Goal: Information Seeking & Learning: Learn about a topic

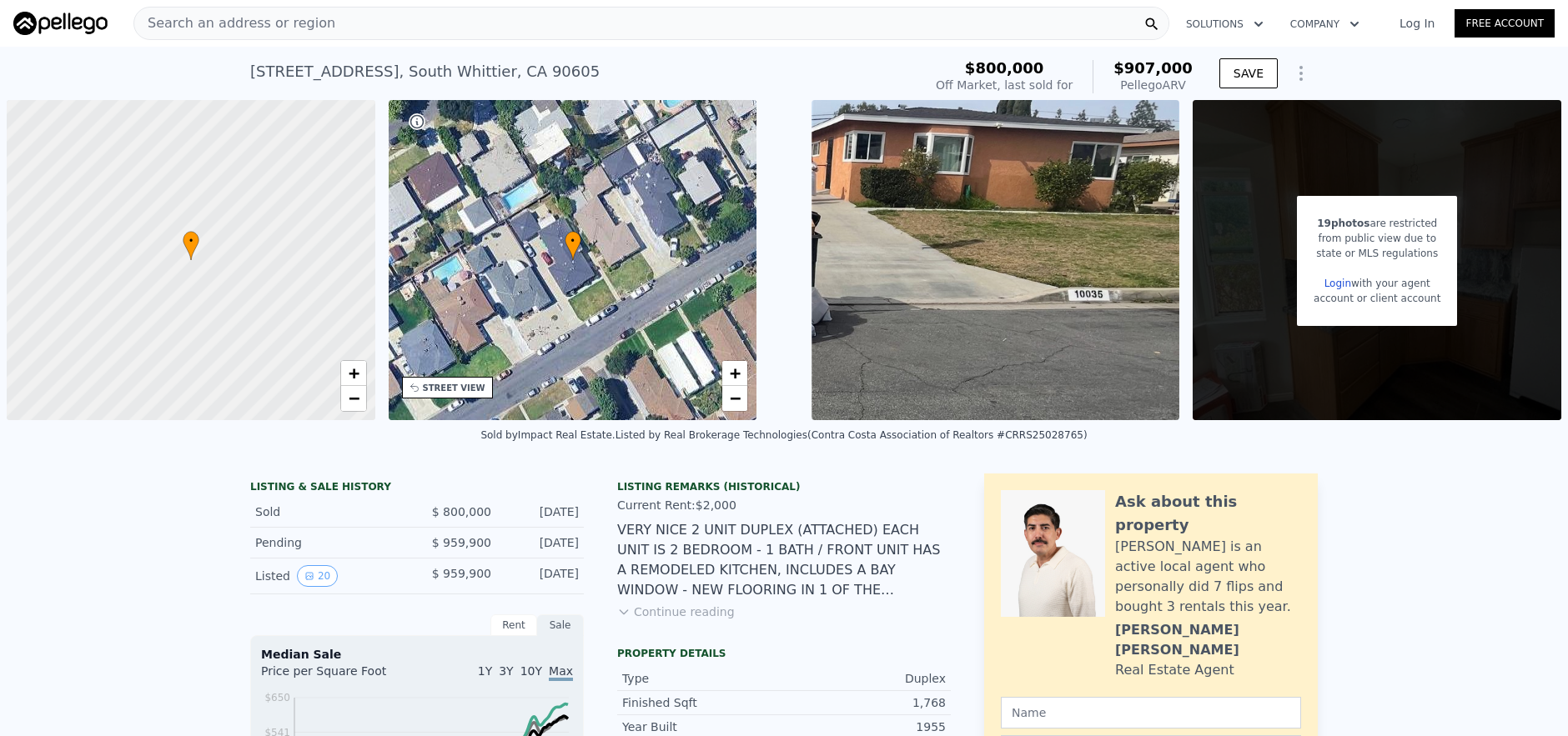
click at [463, 32] on div "Search an address or region" at bounding box center [651, 23] width 1036 height 34
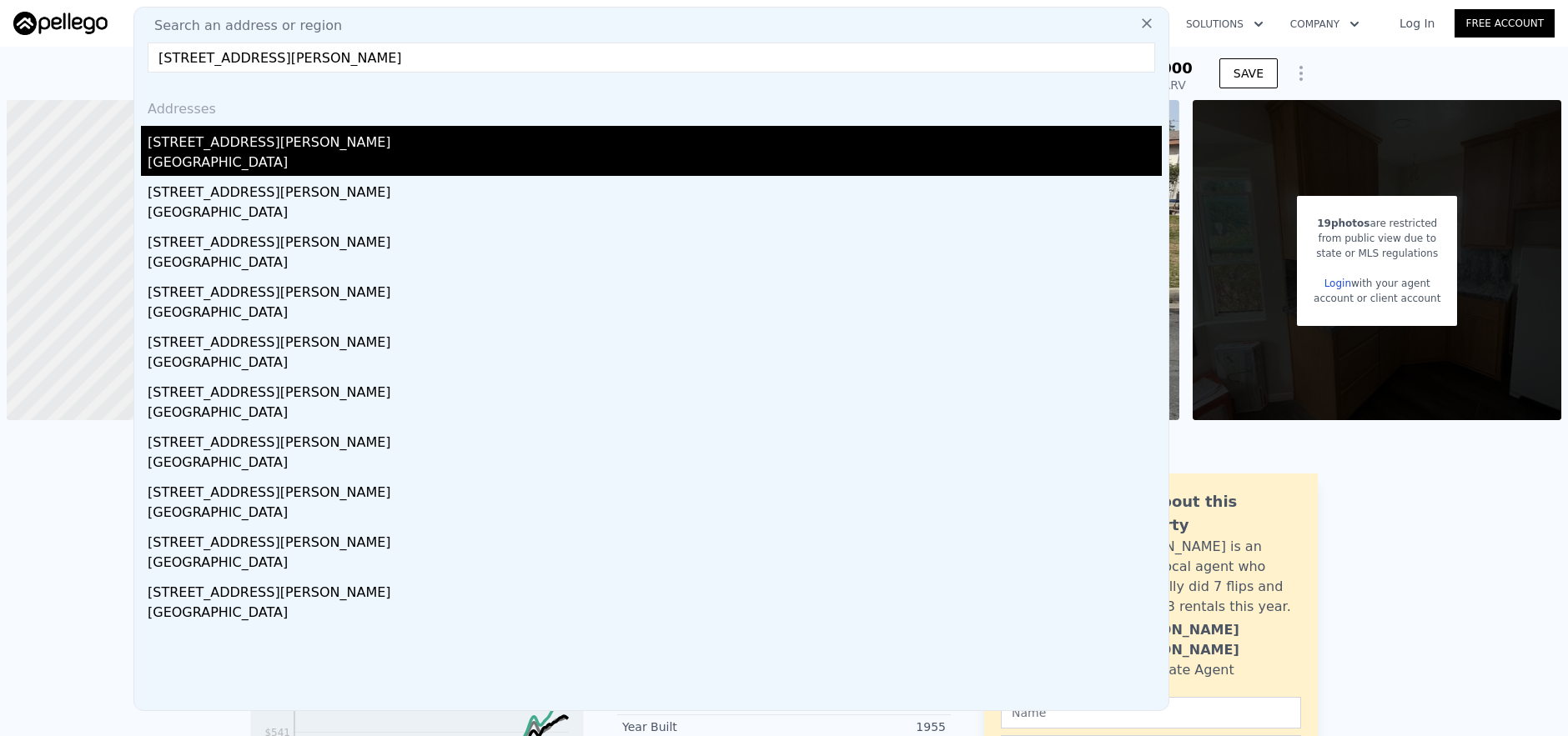
type input "[STREET_ADDRESS][PERSON_NAME]"
click at [502, 137] on div "[STREET_ADDRESS][PERSON_NAME]" at bounding box center [655, 139] width 1015 height 26
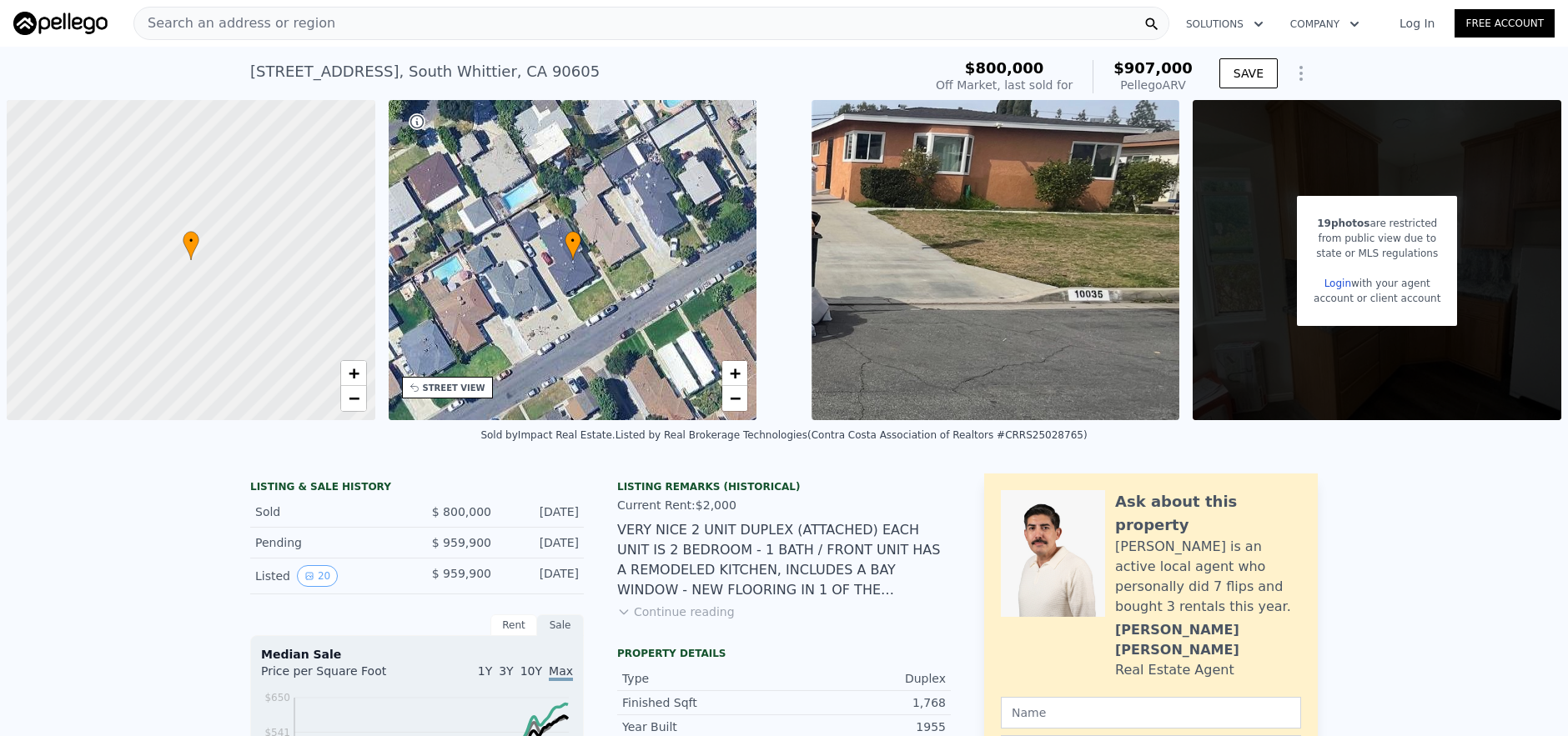
type input "1176"
type input "1979"
type input "6069"
type input "10000"
type input "$ 930,000"
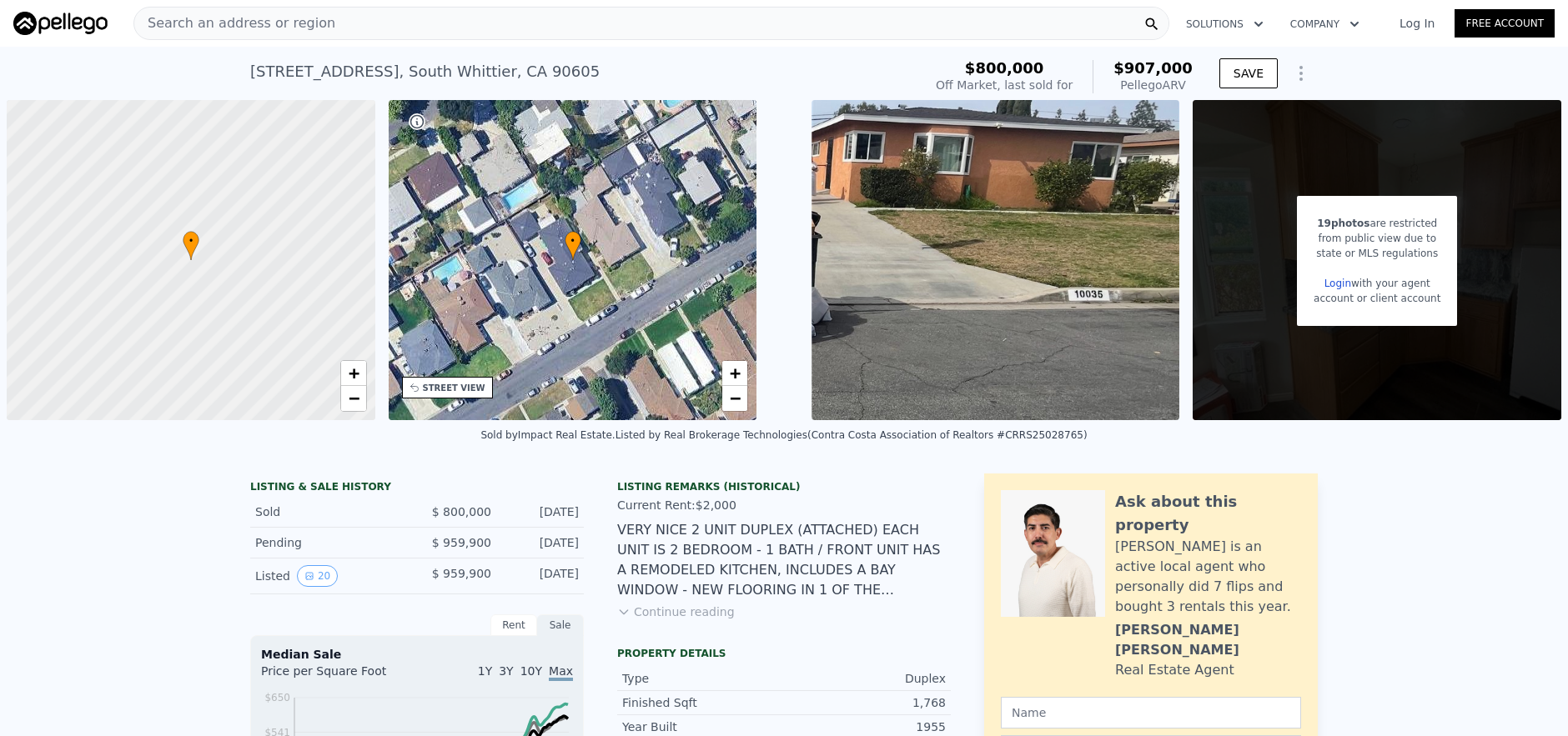
type input "$ 94,638"
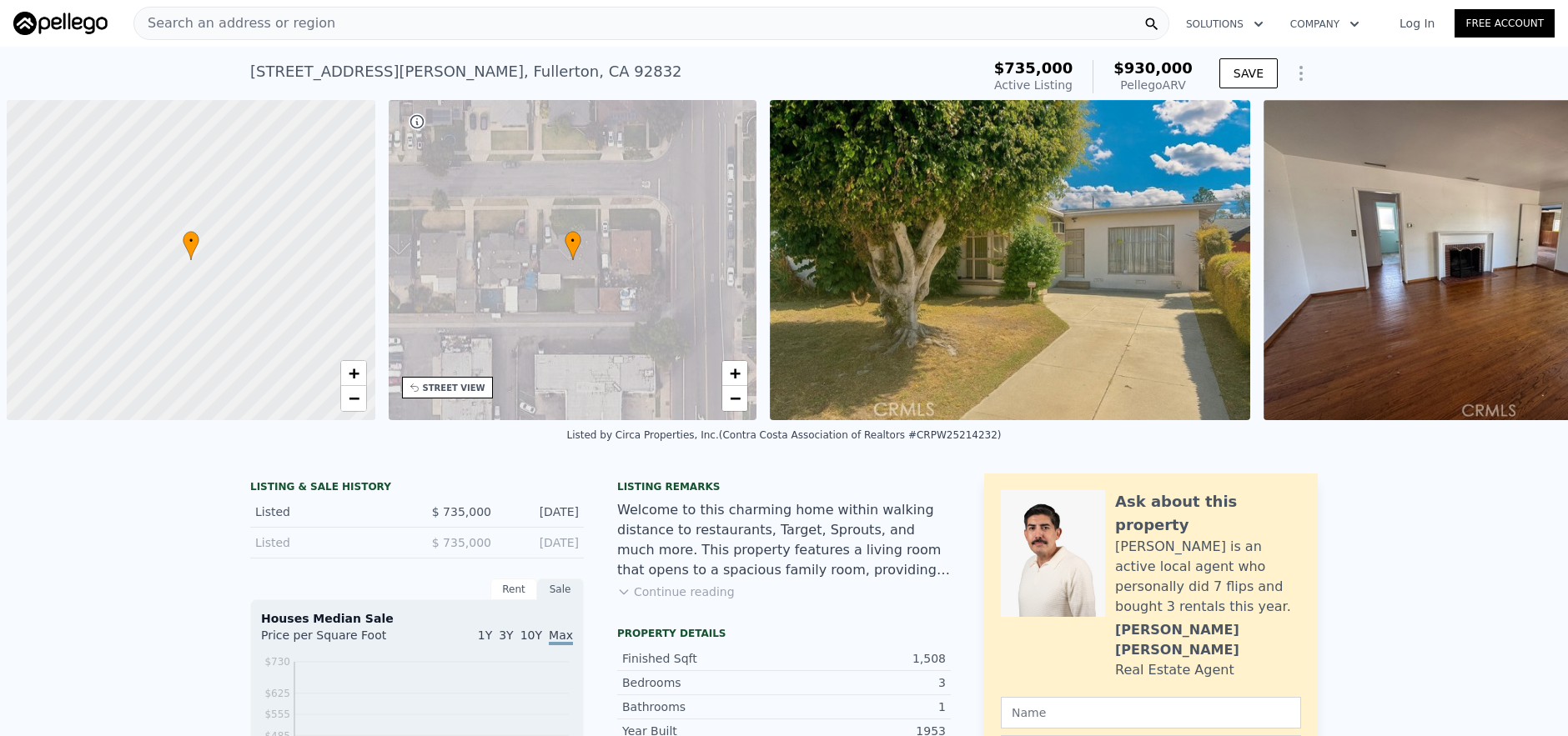
scroll to position [0, 6]
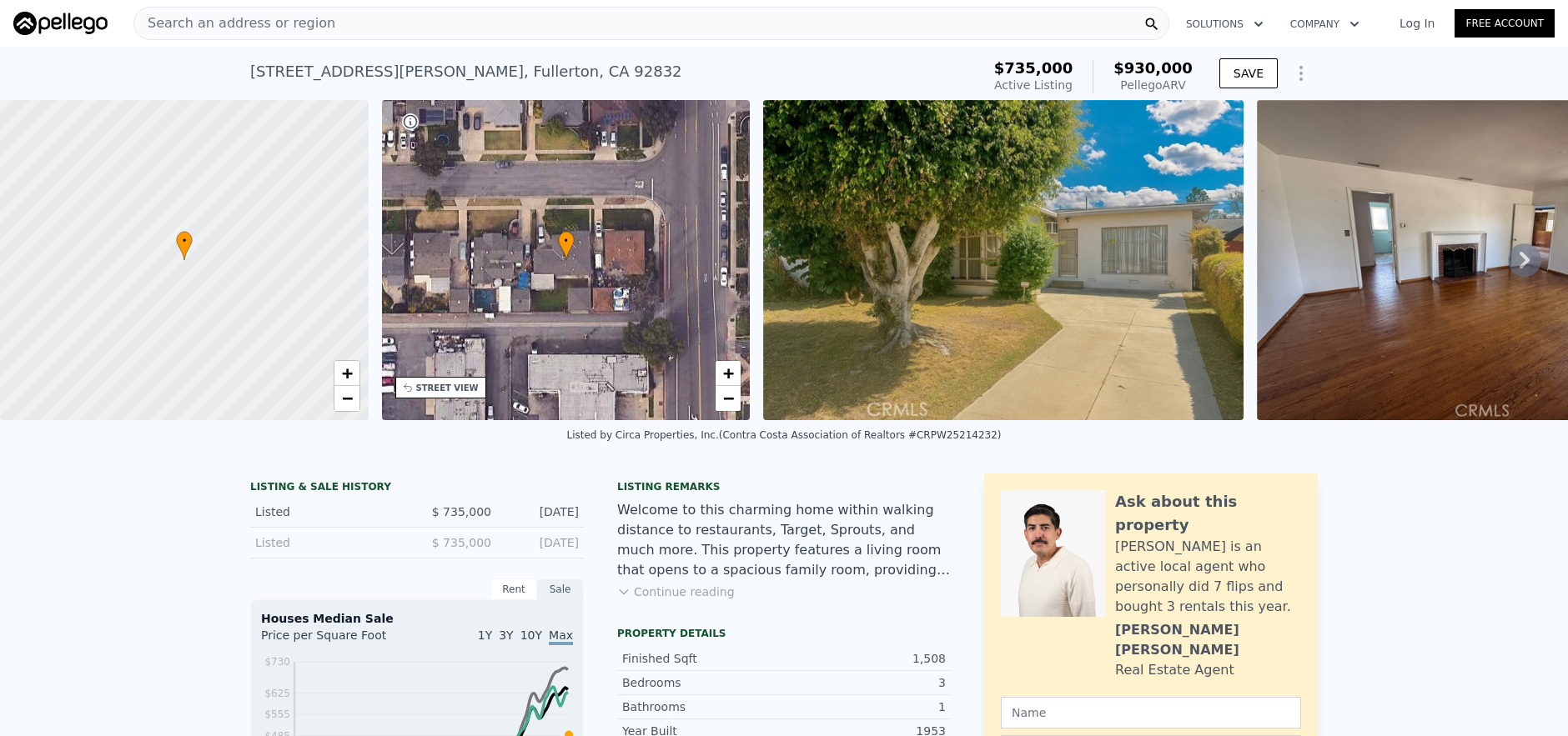
click at [422, 29] on div "Search an address or region" at bounding box center [651, 23] width 1036 height 34
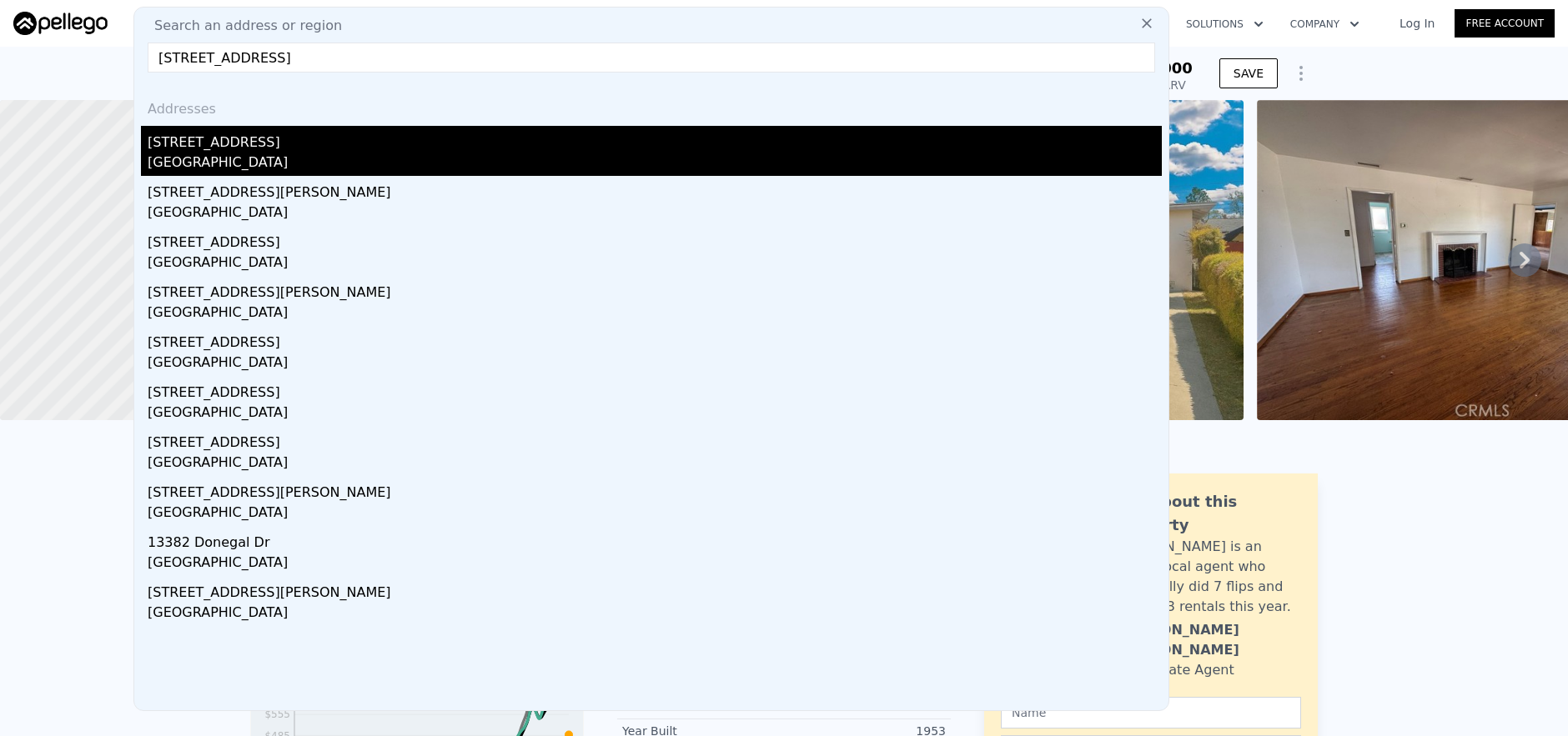
type input "[STREET_ADDRESS]"
click at [424, 131] on div "[STREET_ADDRESS]" at bounding box center [655, 139] width 1015 height 26
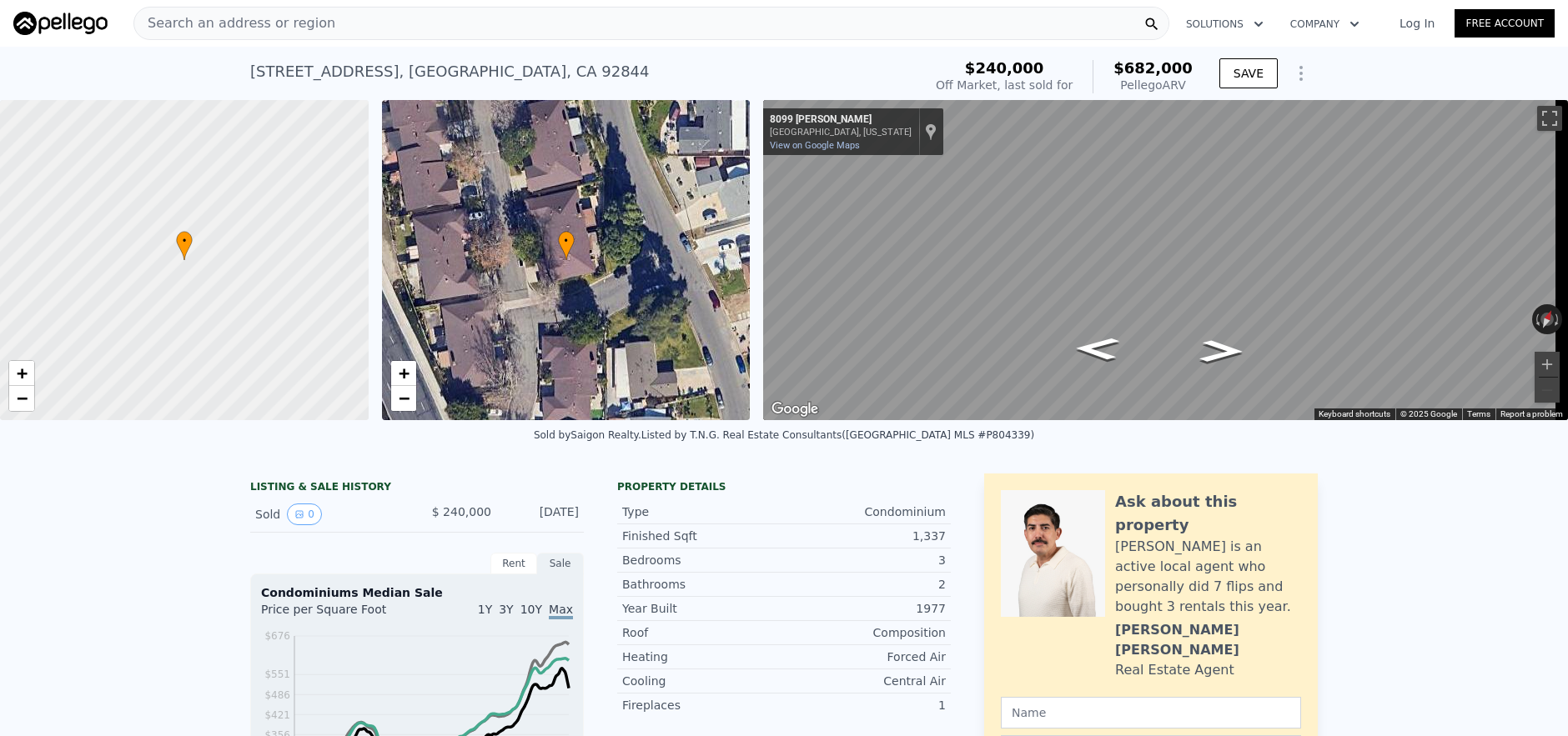
click at [361, 33] on div "Search an address or region" at bounding box center [651, 23] width 1036 height 34
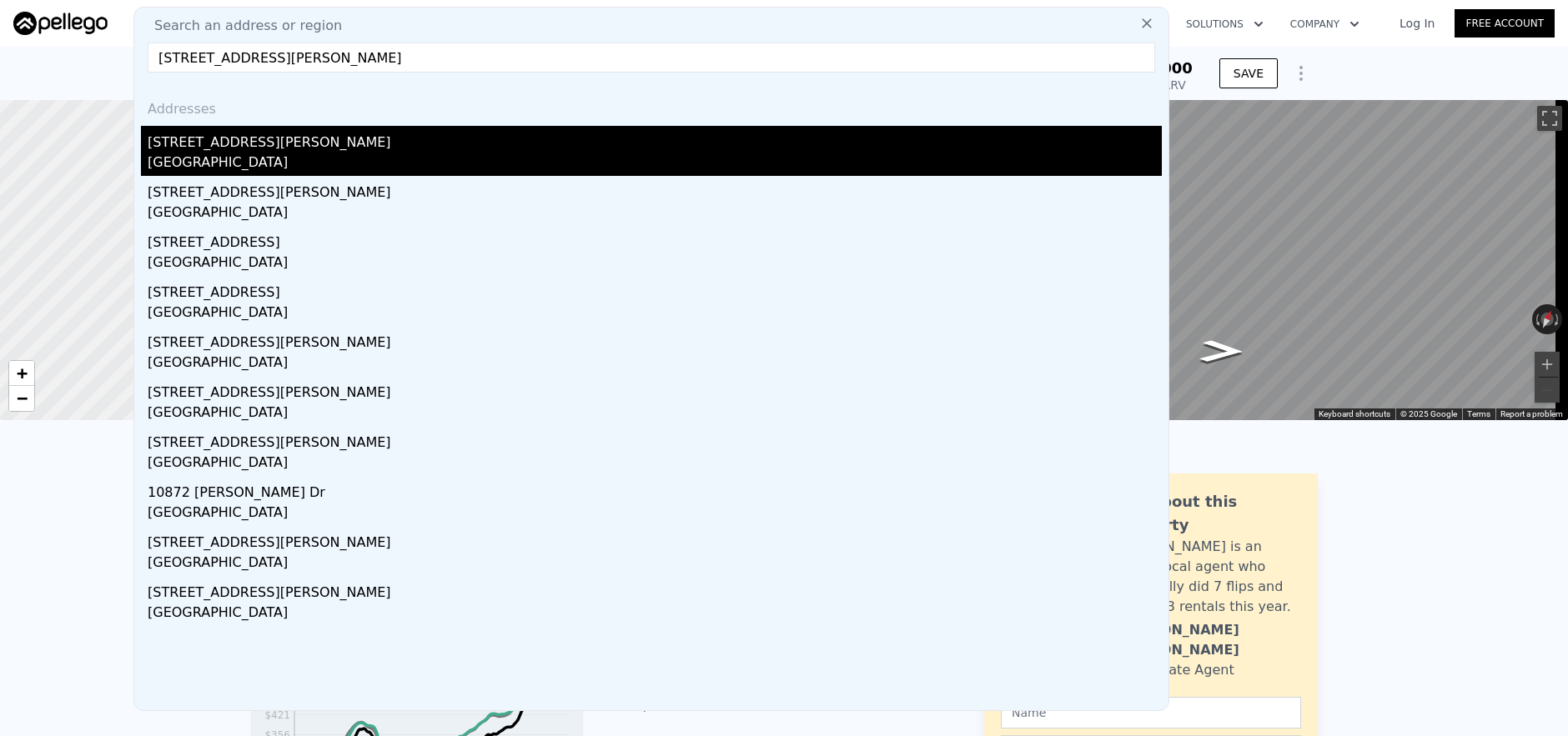
type input "[STREET_ADDRESS][PERSON_NAME]"
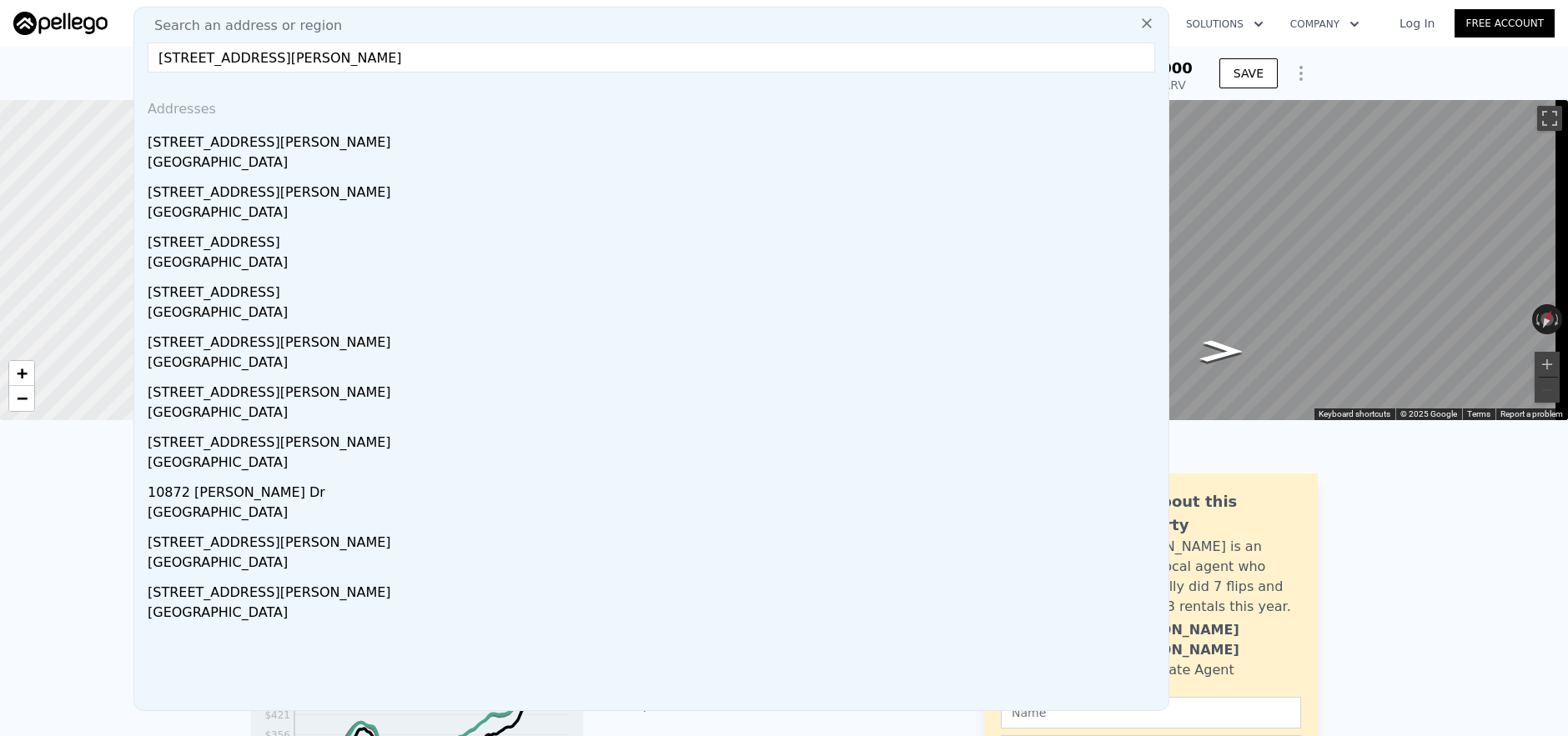
drag, startPoint x: 498, startPoint y: 144, endPoint x: 524, endPoint y: 164, distance: 32.8
click at [498, 144] on div "[STREET_ADDRESS][PERSON_NAME]" at bounding box center [655, 139] width 1015 height 26
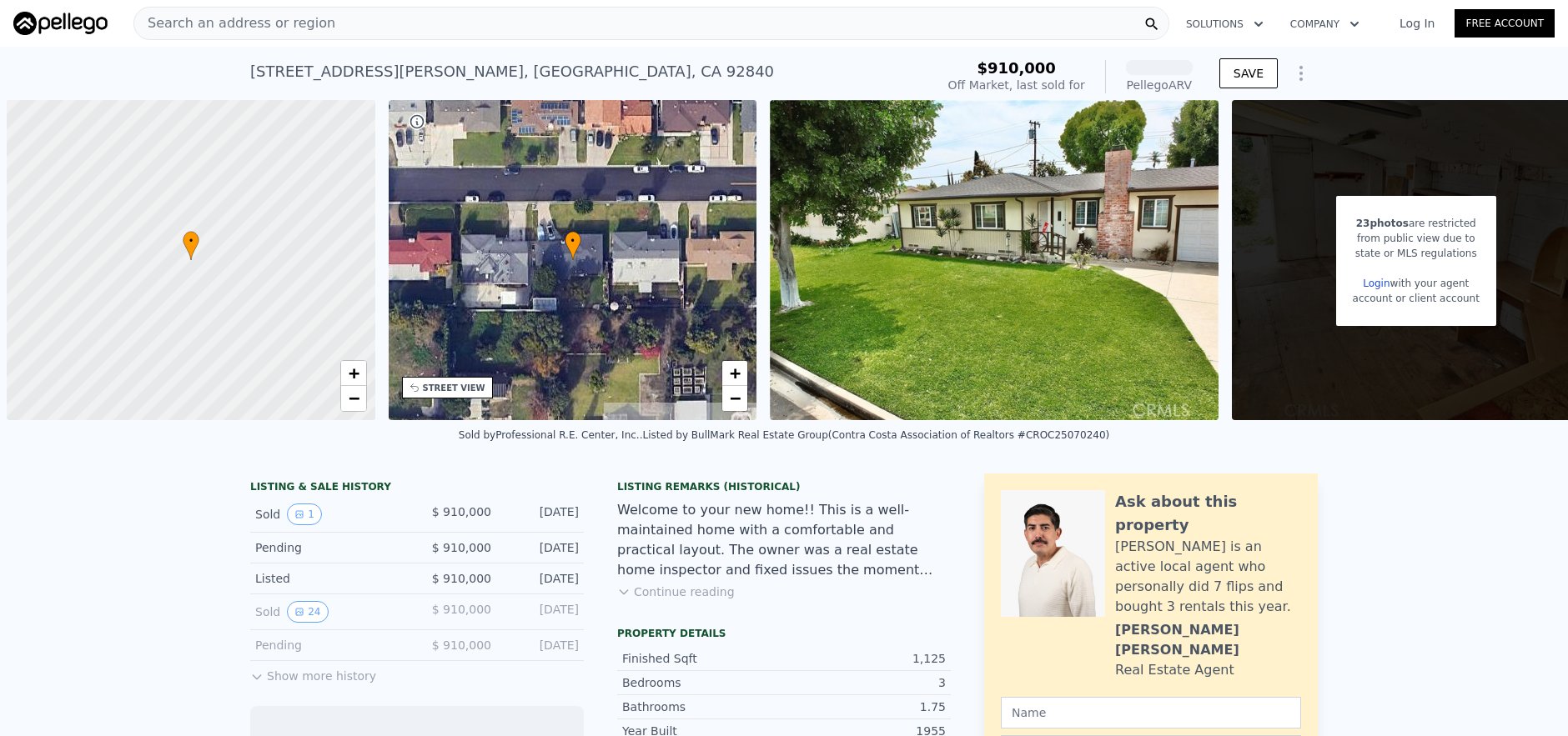
scroll to position [0, 6]
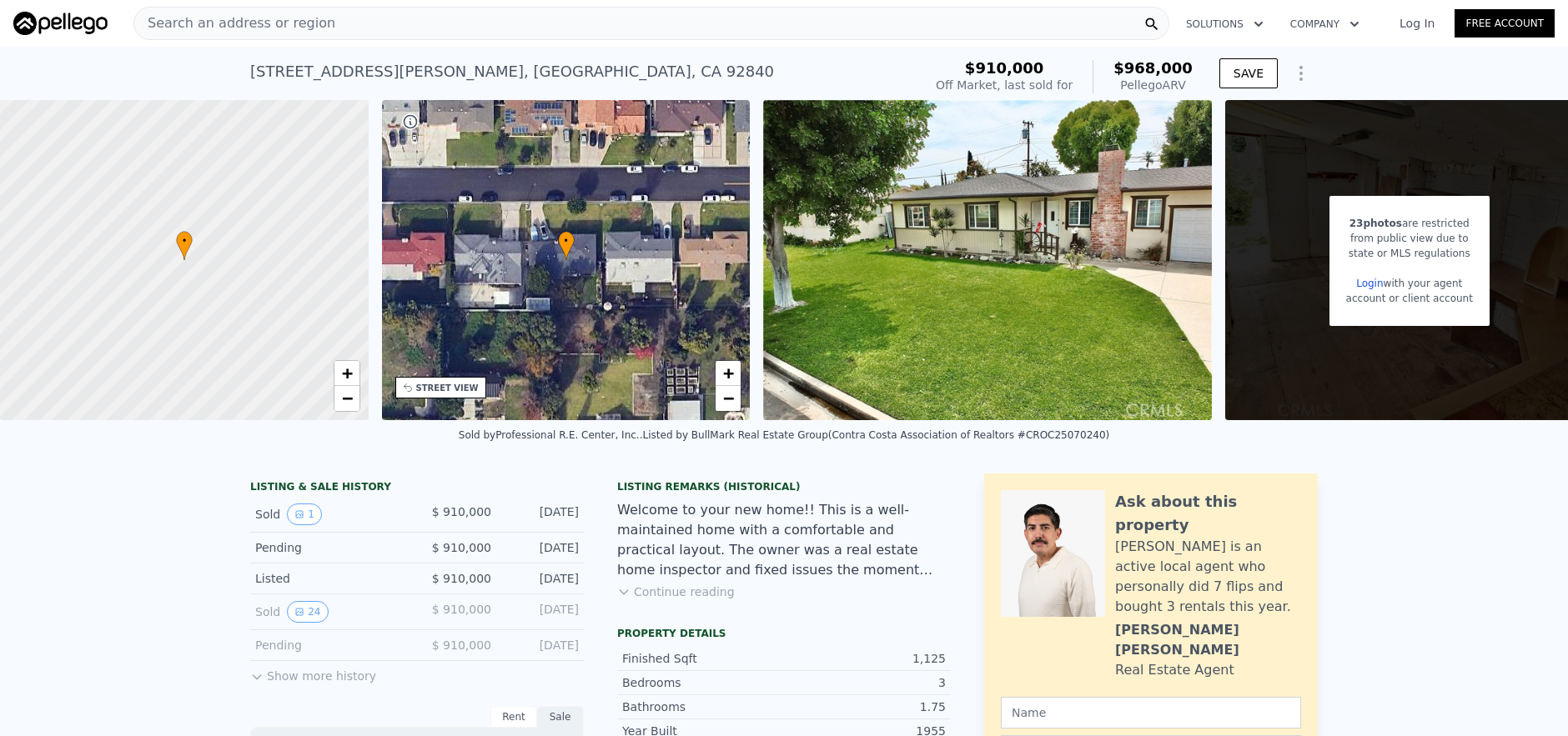
click at [333, 33] on div "Search an address or region" at bounding box center [651, 23] width 1036 height 34
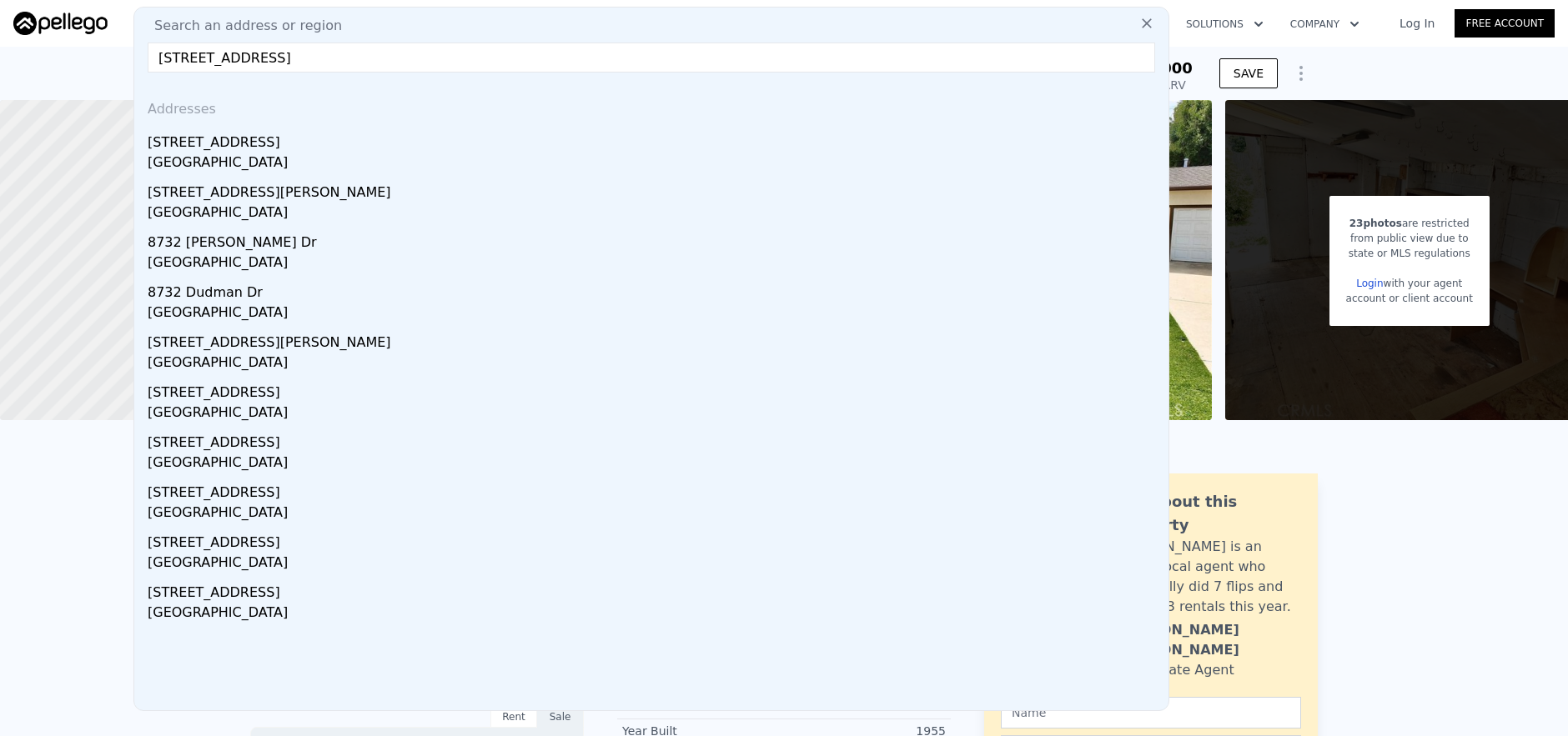
type input "[STREET_ADDRESS]"
click at [422, 155] on div "[GEOGRAPHIC_DATA]" at bounding box center [655, 164] width 1015 height 24
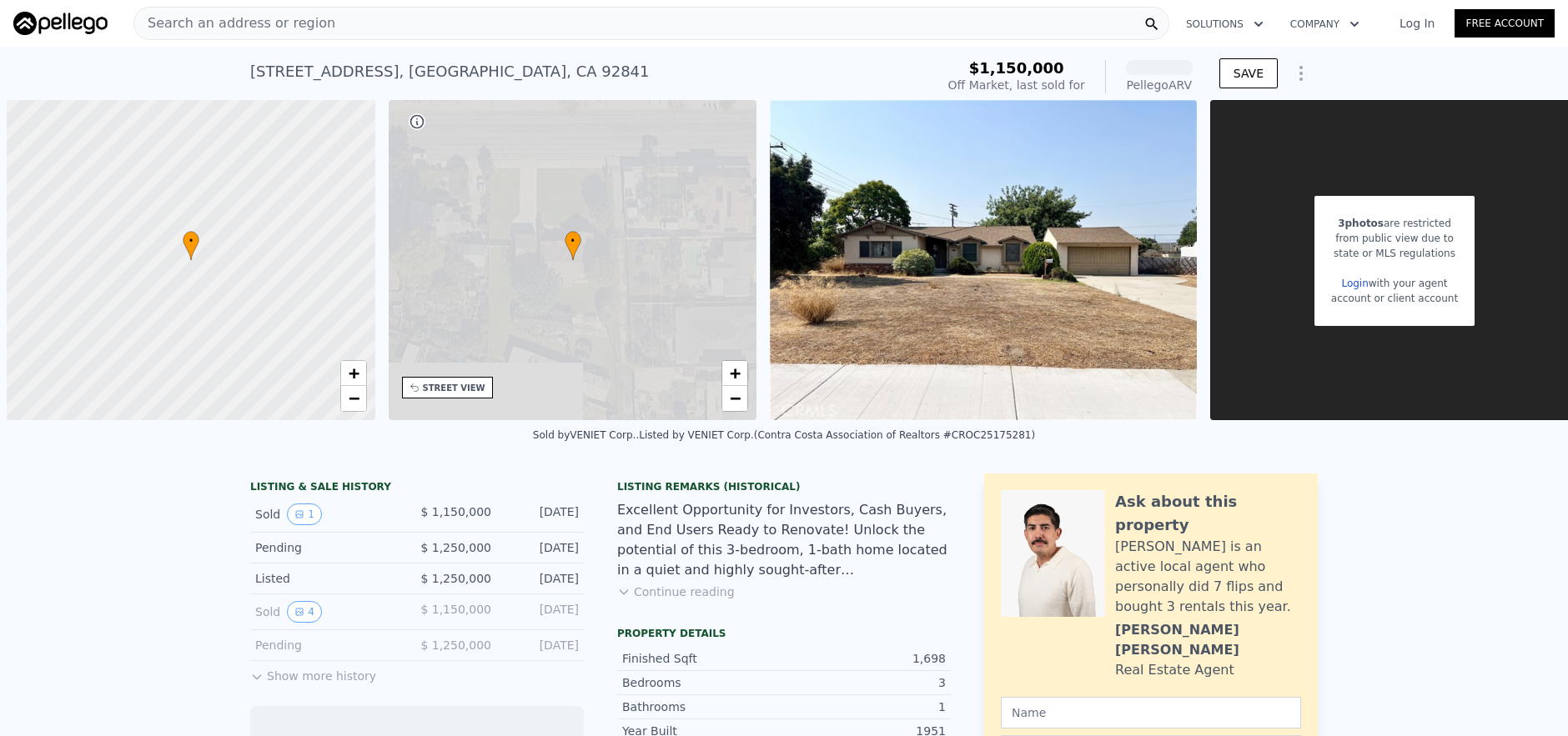
scroll to position [0, 6]
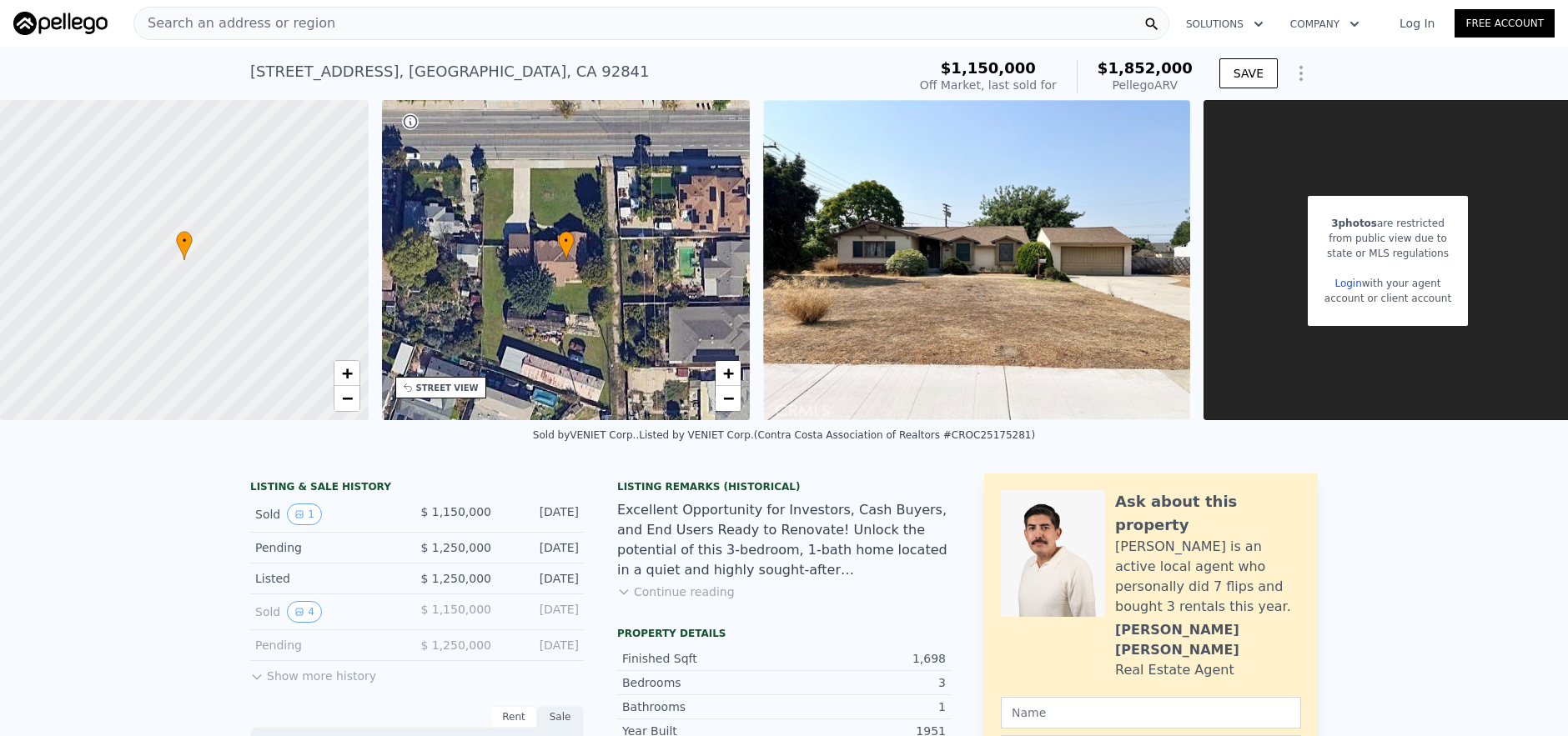
click at [641, 208] on div "• + −" at bounding box center [566, 259] width 369 height 320
click at [616, 291] on div "• + −" at bounding box center [566, 259] width 369 height 320
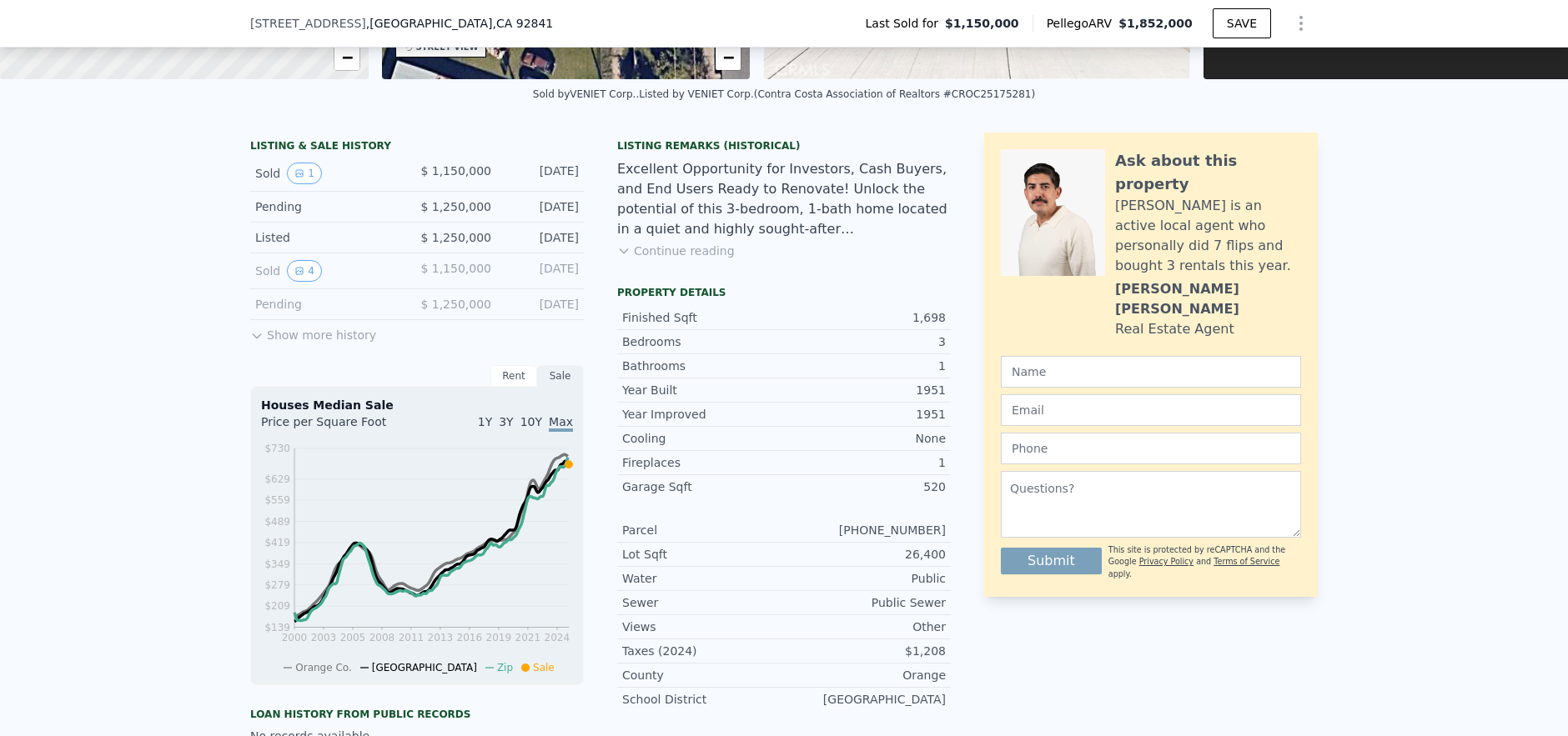
scroll to position [0, 0]
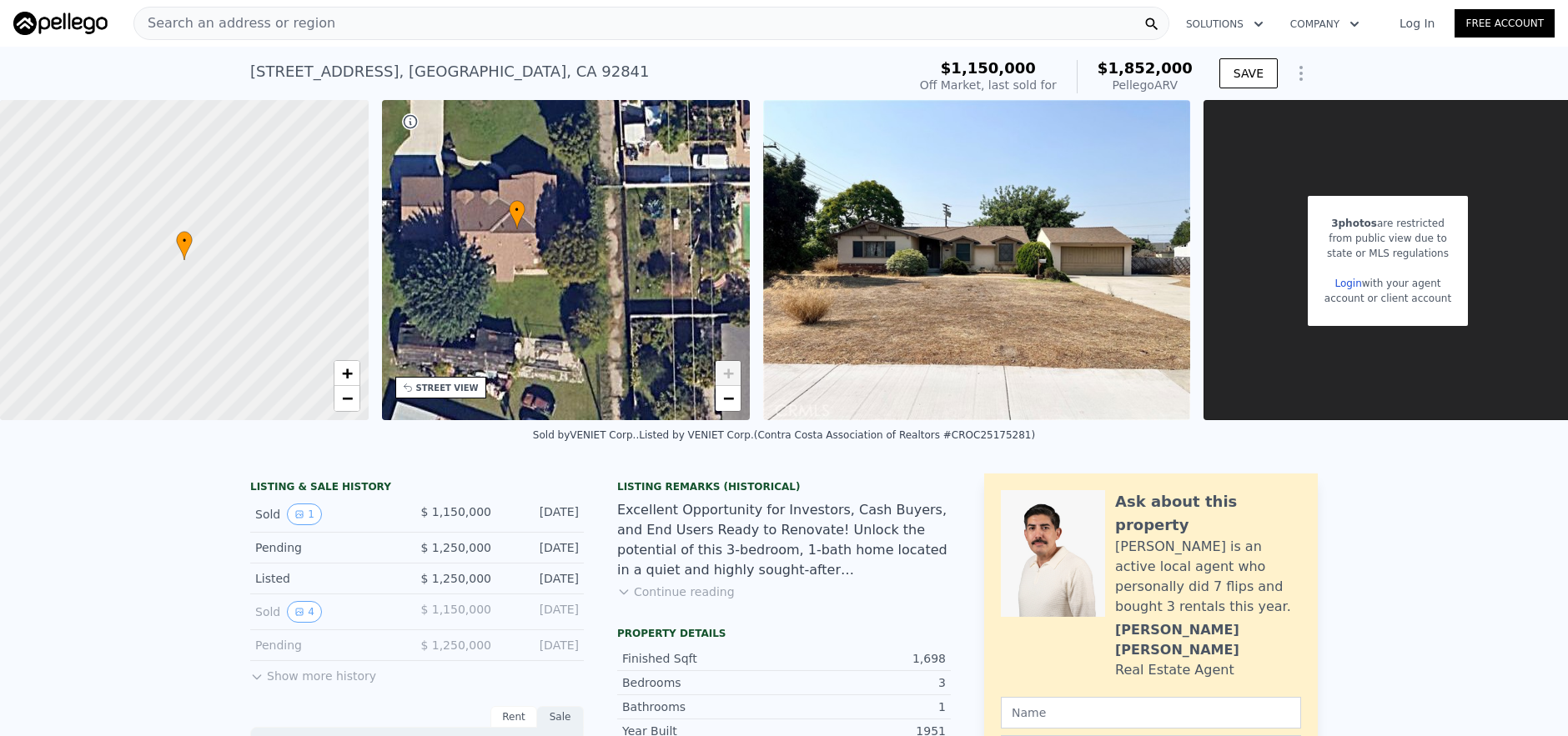
click at [719, 361] on link "+" at bounding box center [728, 373] width 25 height 25
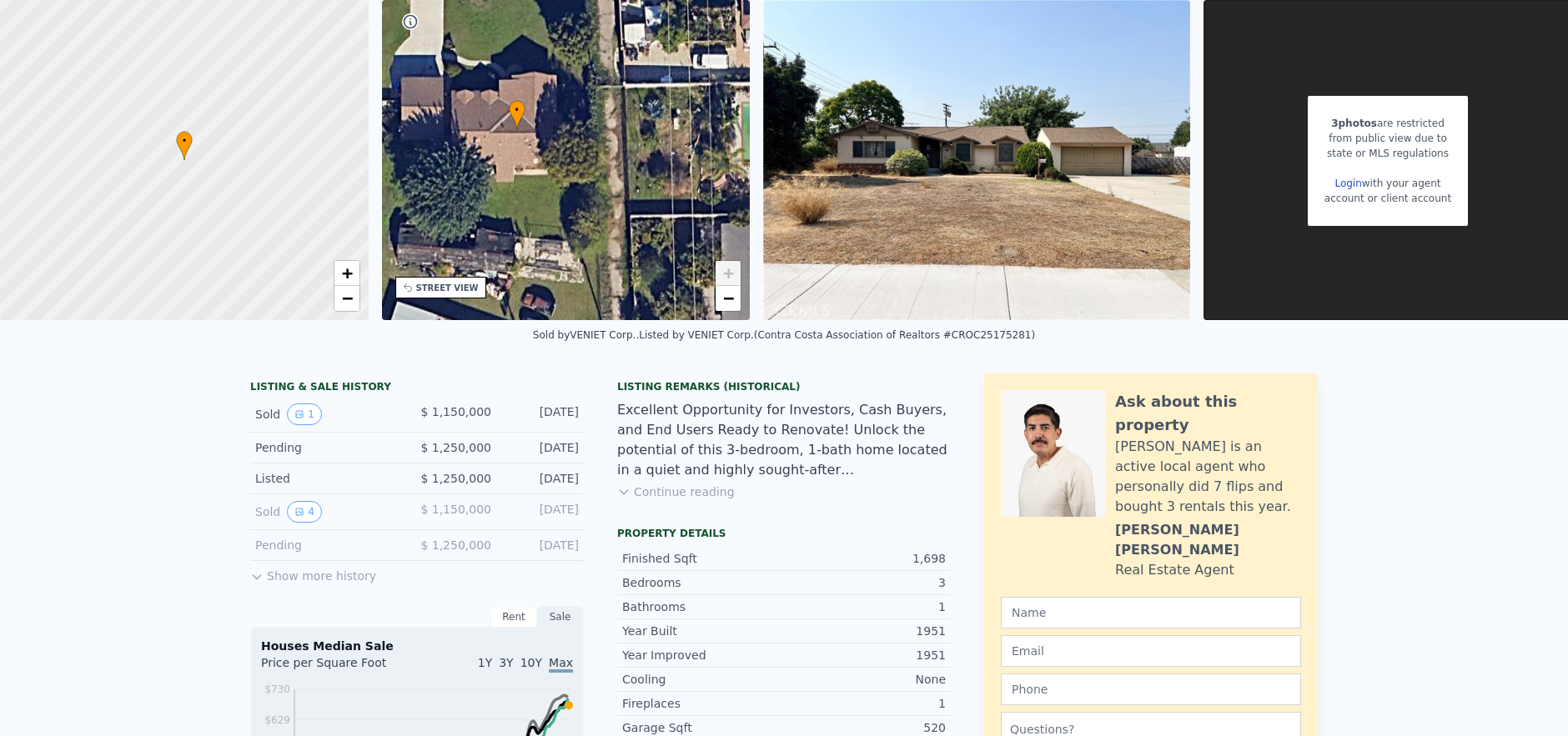
scroll to position [5, 0]
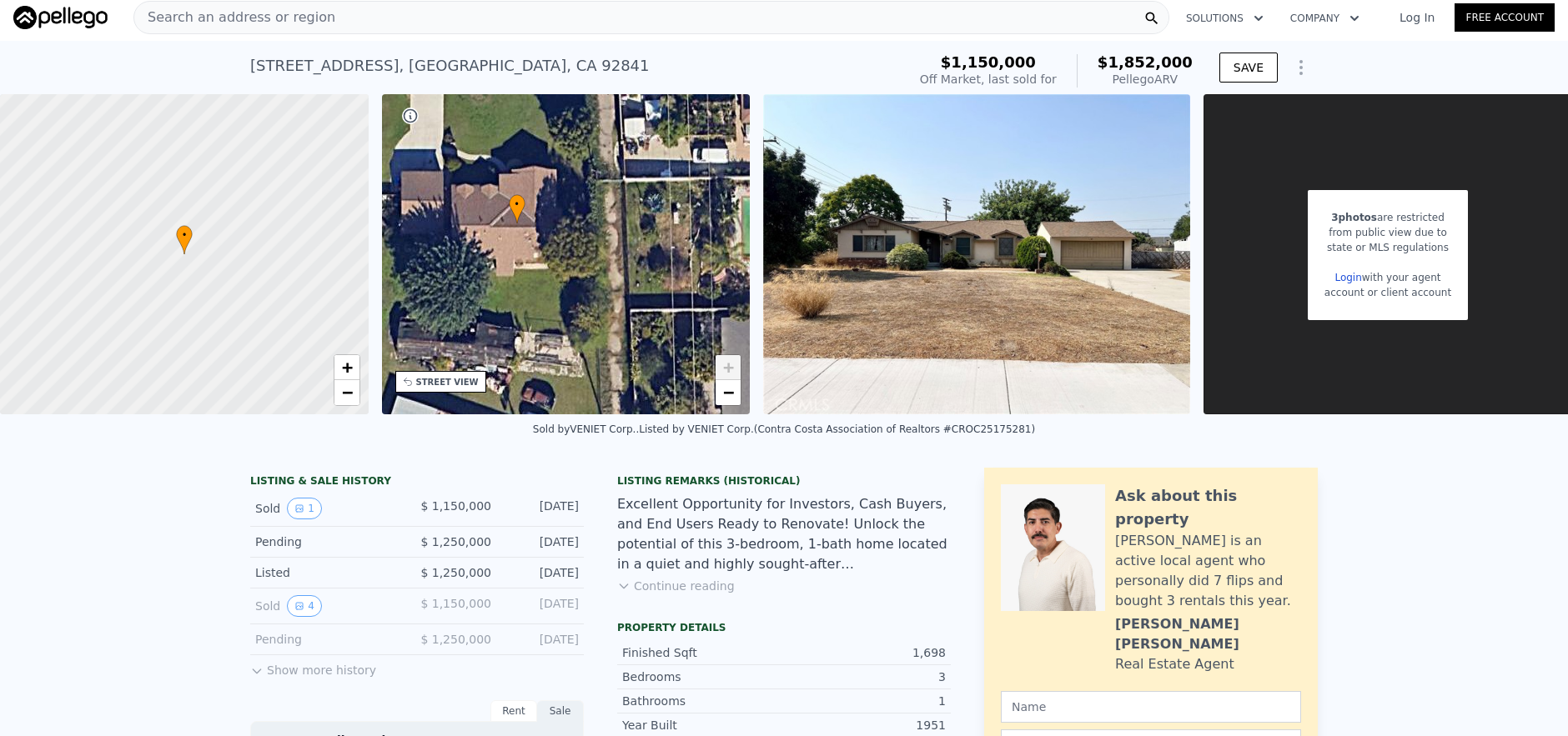
click at [596, 253] on div "• + −" at bounding box center [566, 254] width 369 height 320
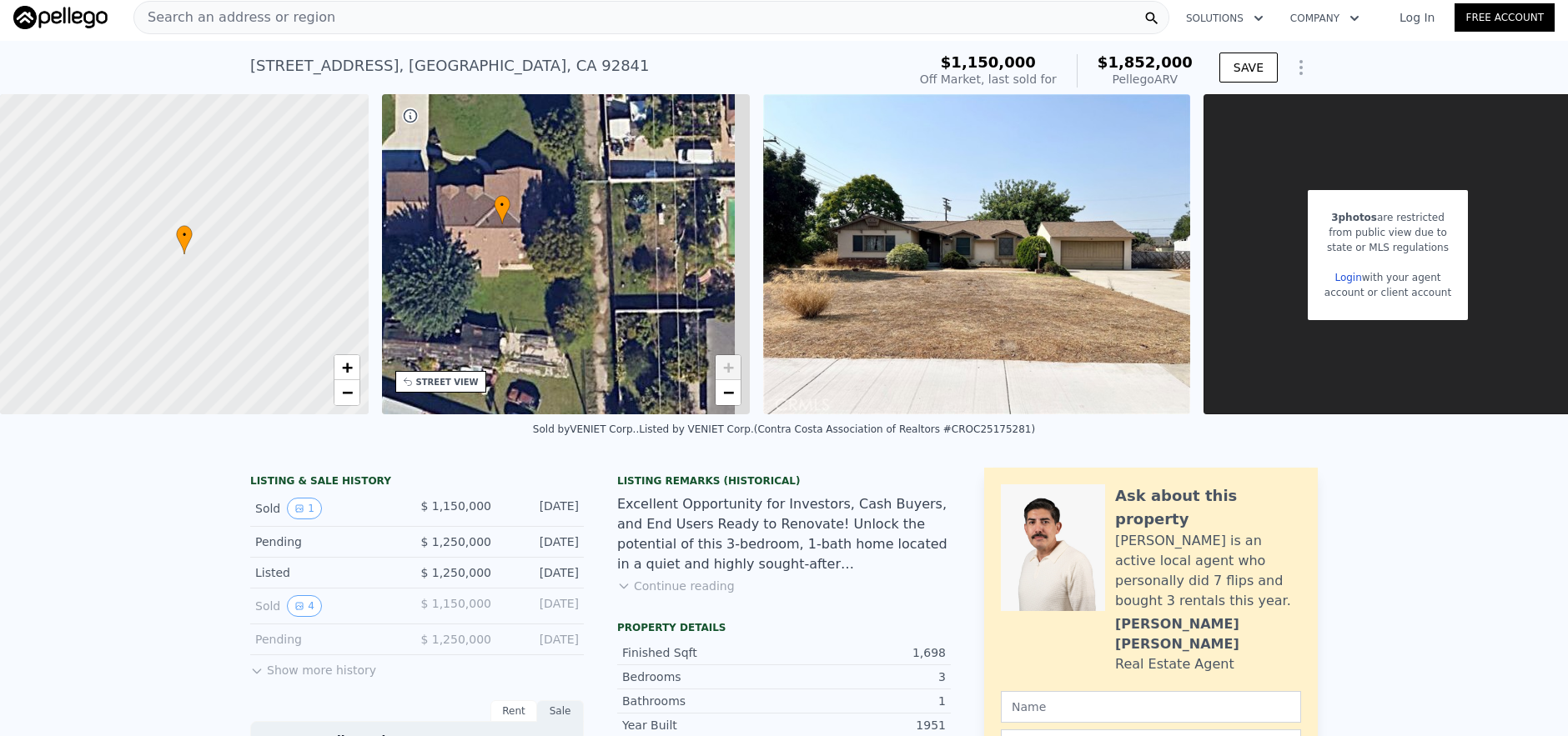
click at [596, 253] on div "• + −" at bounding box center [566, 254] width 369 height 320
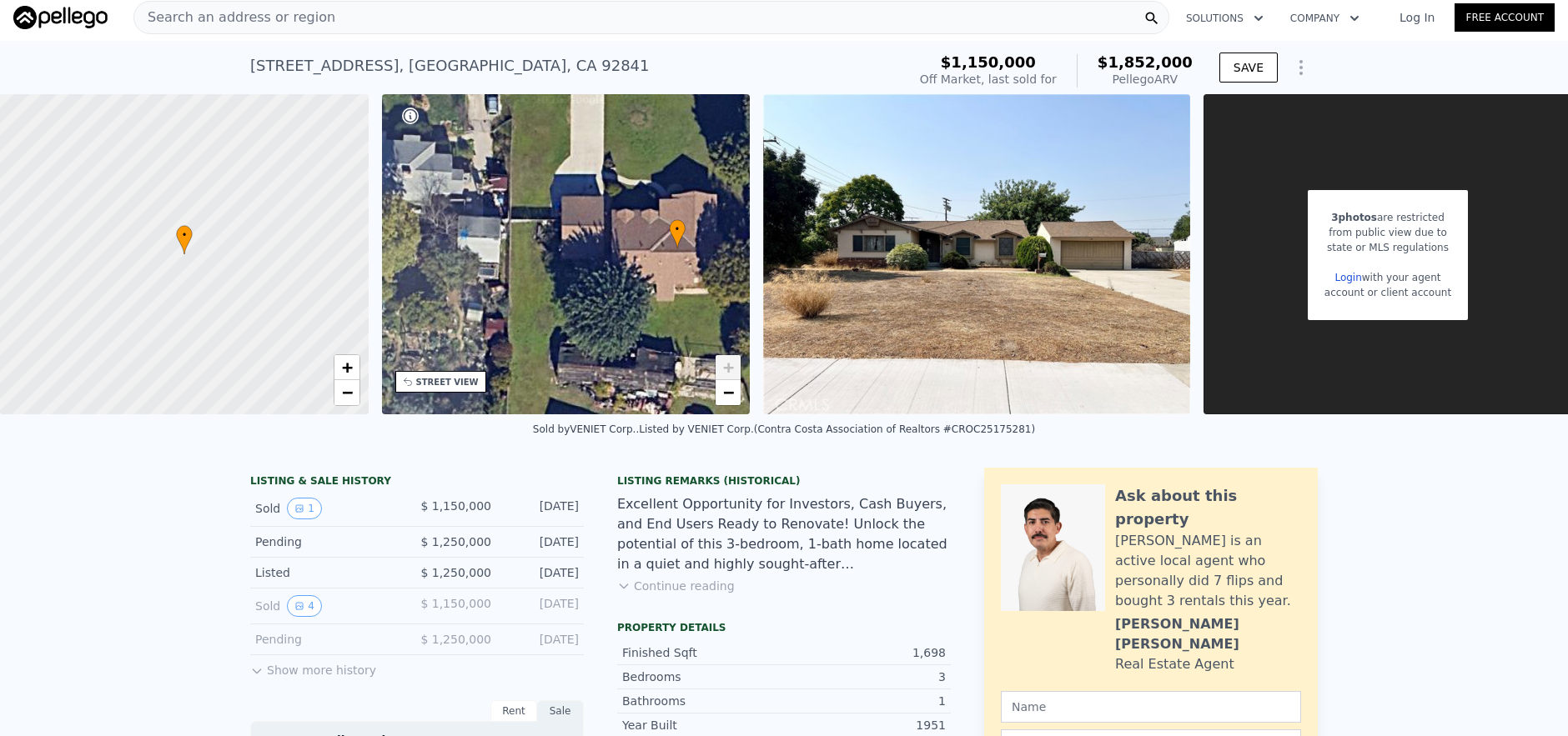
drag, startPoint x: 598, startPoint y: 253, endPoint x: 755, endPoint y: 295, distance: 162.5
click at [755, 295] on div "• + − • + − STREET VIEW ← Move left → Move right ↑ Move up ↓ Move down + Zoom i…" at bounding box center [784, 254] width 1568 height 320
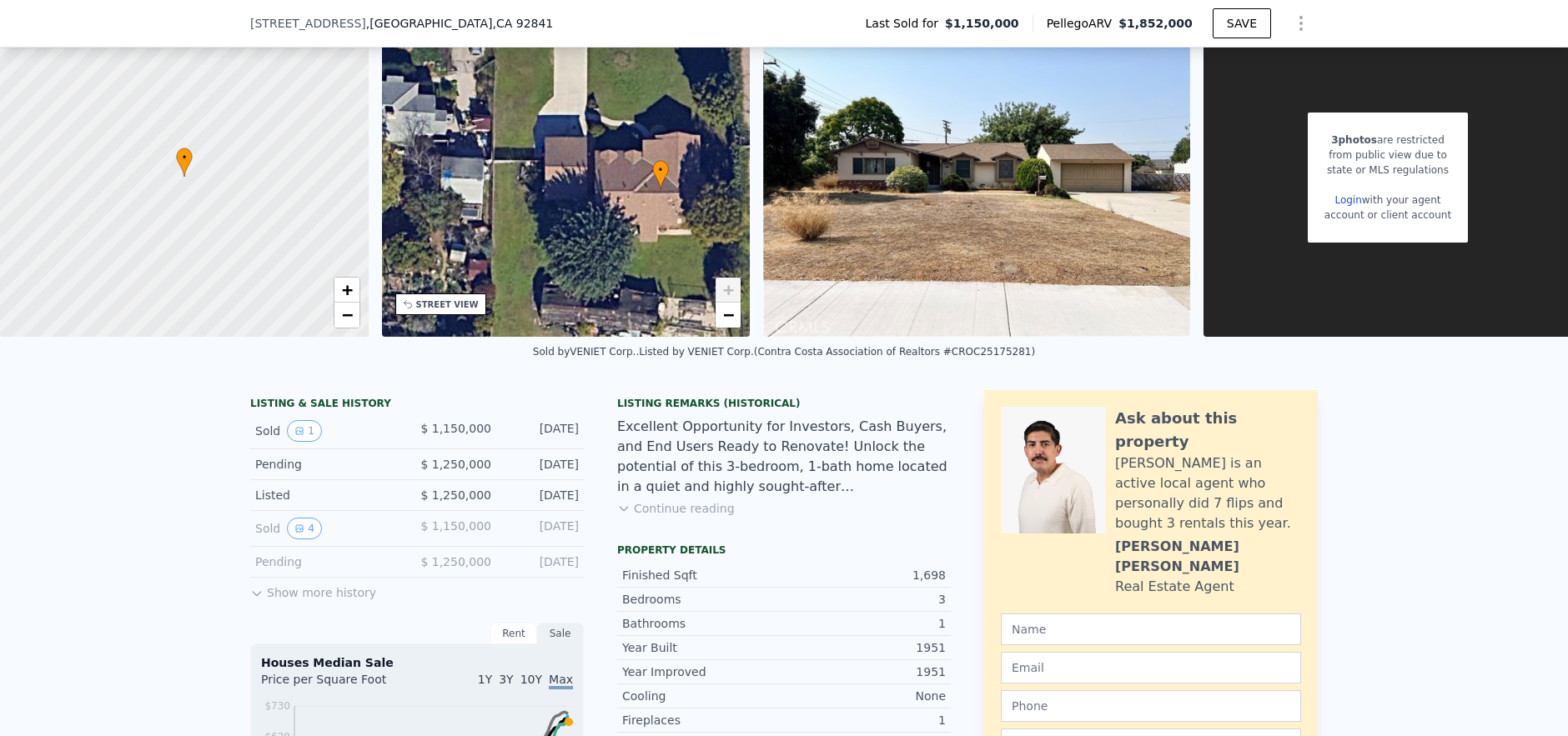
scroll to position [0, 0]
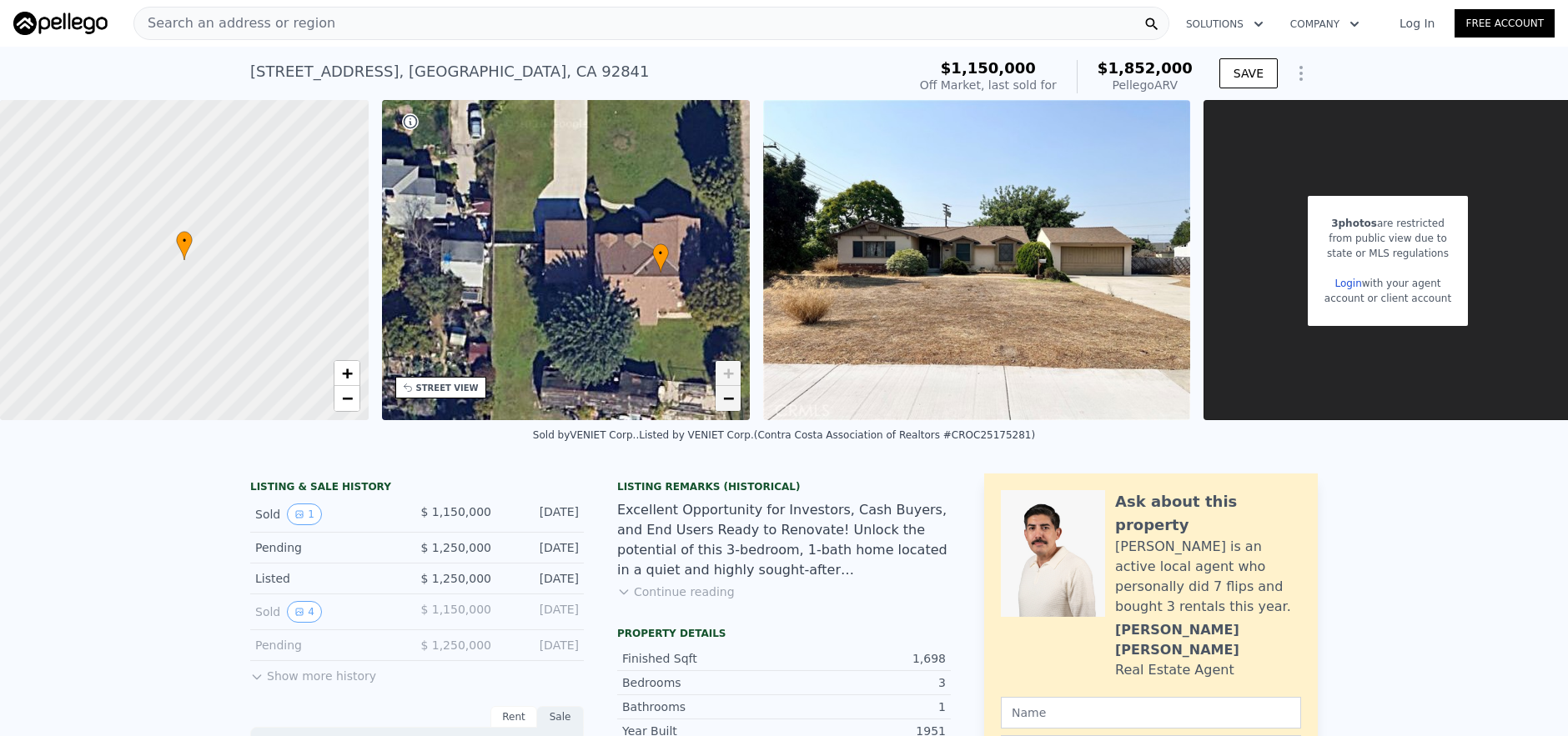
click at [727, 393] on span "−" at bounding box center [729, 398] width 11 height 21
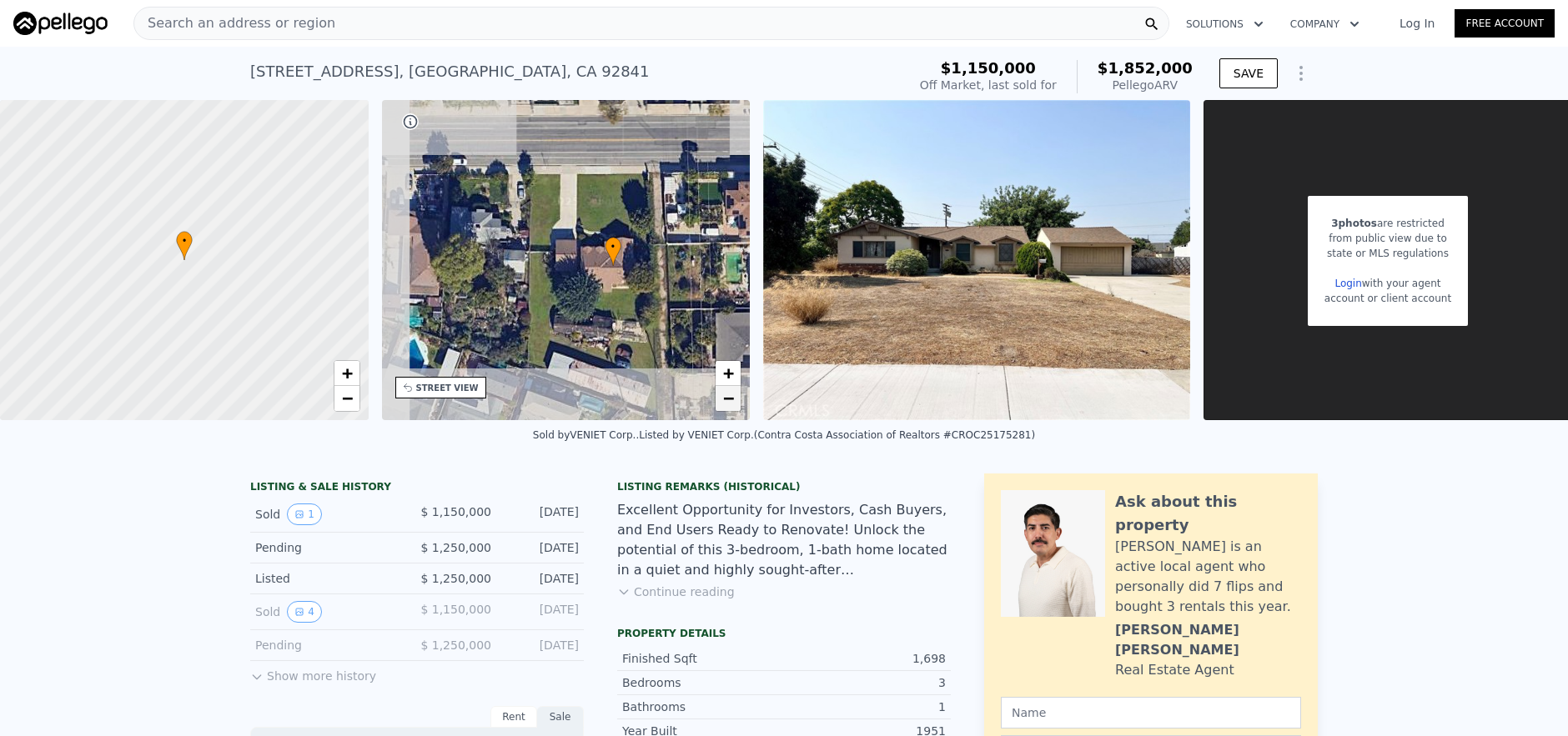
click at [727, 393] on span "−" at bounding box center [729, 398] width 11 height 21
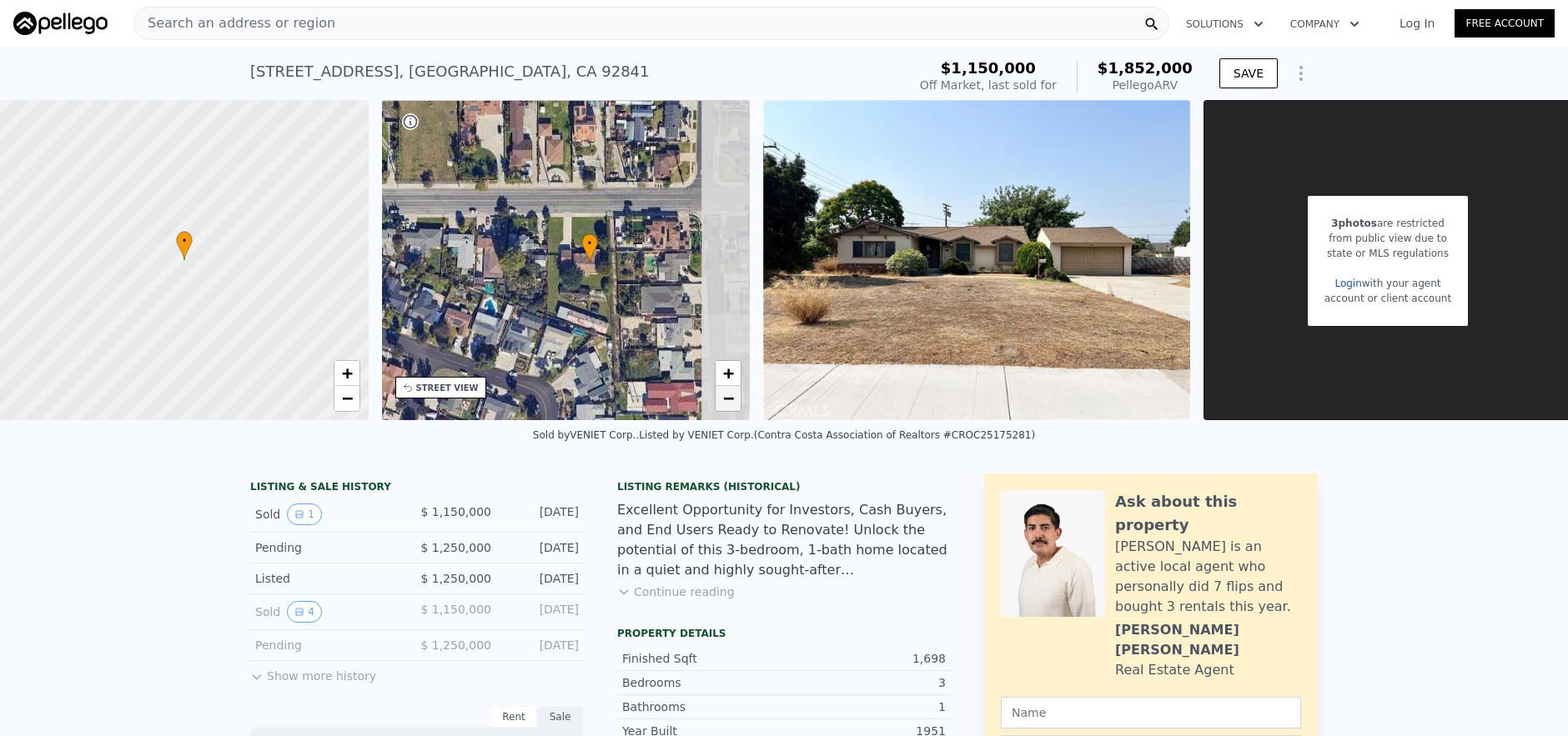
click at [727, 393] on span "−" at bounding box center [729, 398] width 11 height 21
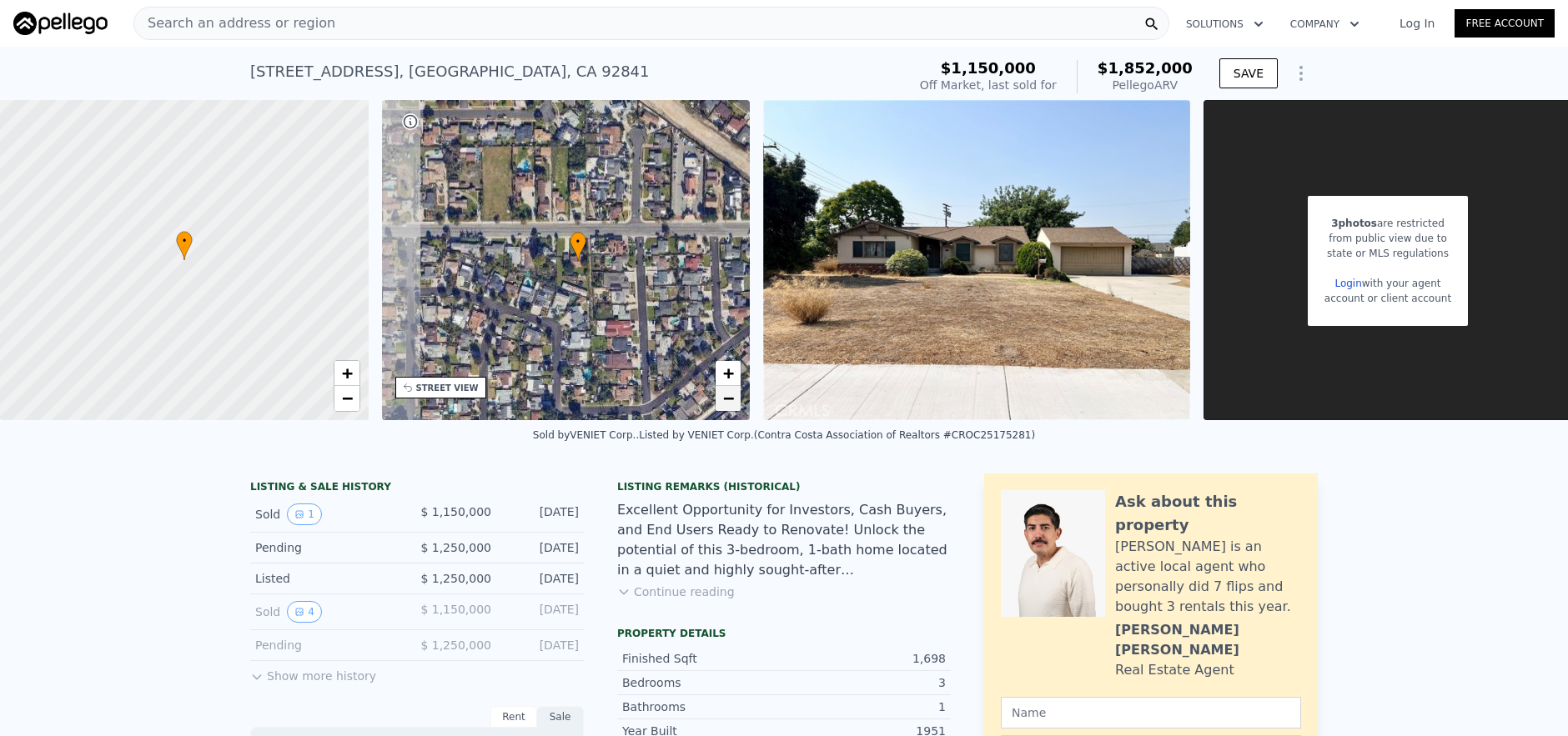
click at [728, 393] on span "−" at bounding box center [729, 398] width 11 height 21
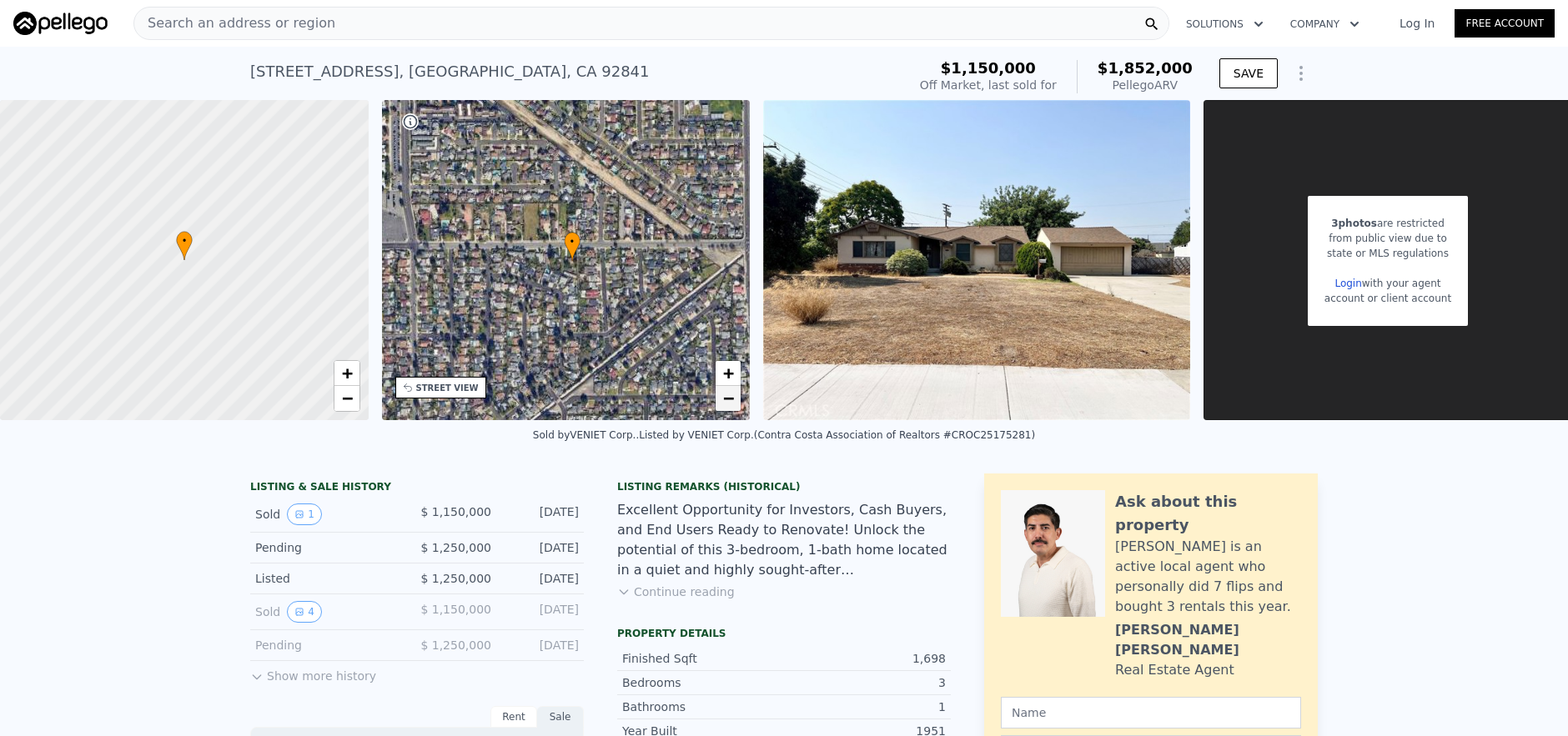
click at [728, 394] on span "−" at bounding box center [729, 398] width 11 height 21
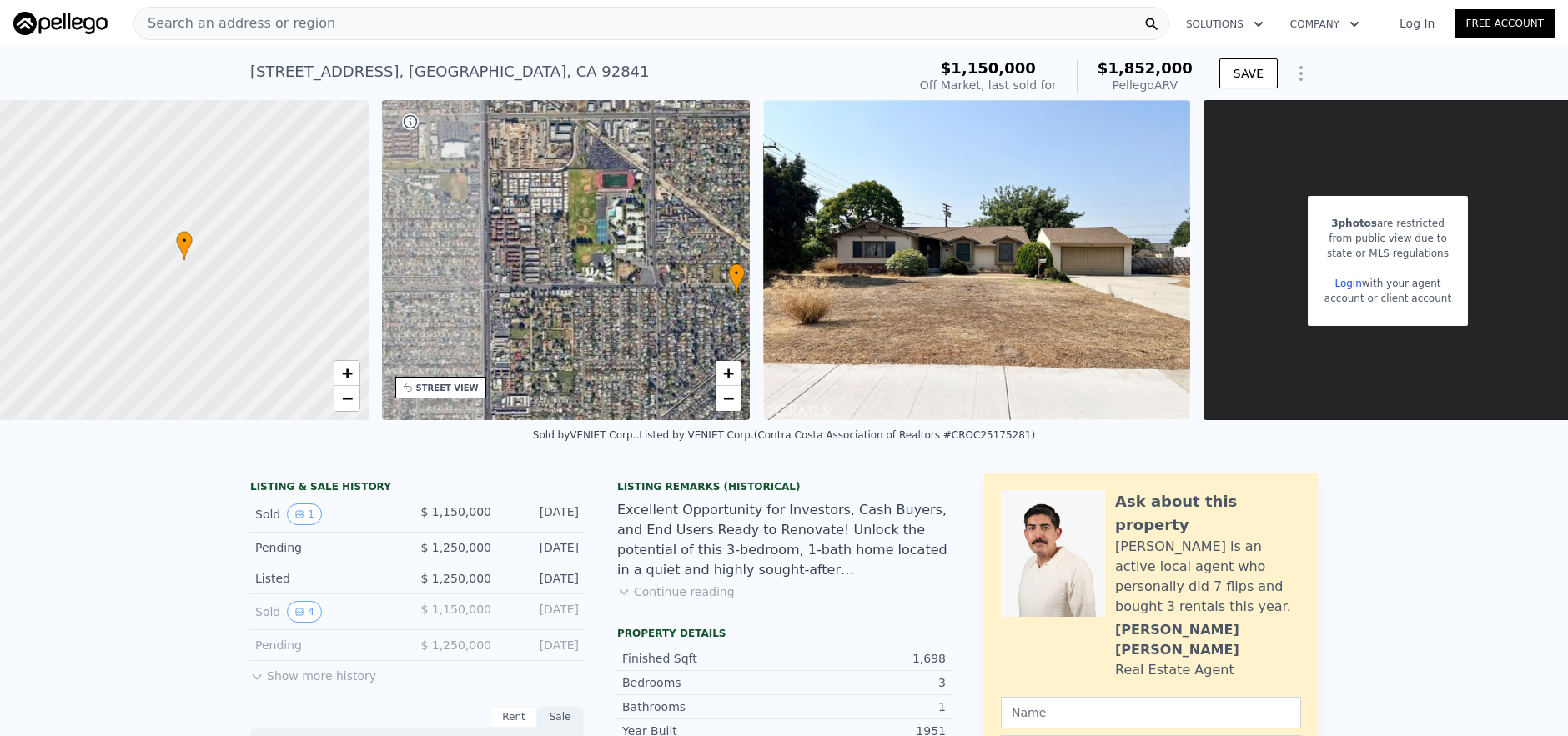
drag, startPoint x: 561, startPoint y: 241, endPoint x: 716, endPoint y: 272, distance: 158.1
click at [716, 272] on div "• + −" at bounding box center [566, 259] width 369 height 320
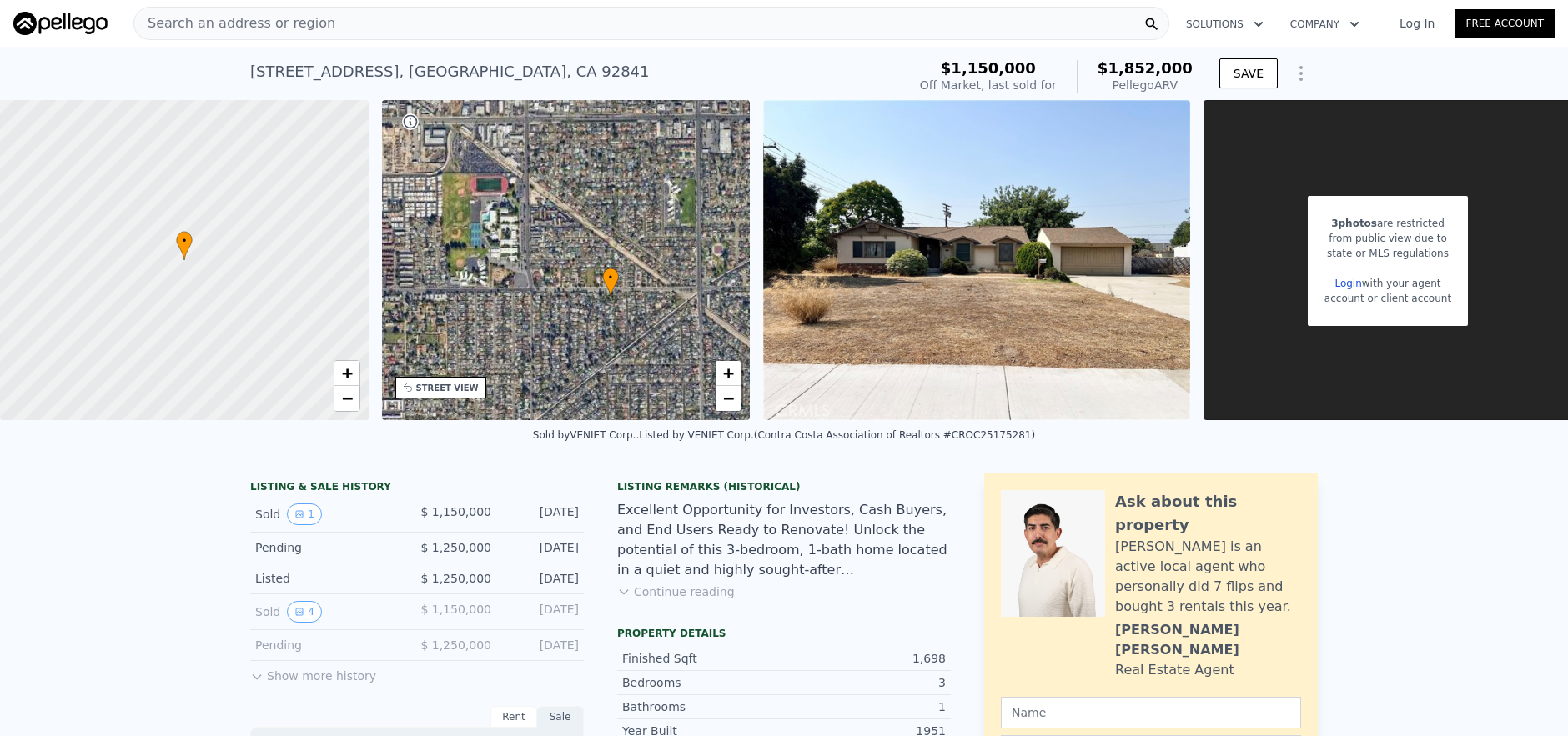
drag, startPoint x: 612, startPoint y: 329, endPoint x: 630, endPoint y: 381, distance: 55.0
click at [483, 335] on div "• + −" at bounding box center [566, 259] width 369 height 320
click at [463, 40] on div "Search an address or region Solutions Company Open main menu Log In Free Account" at bounding box center [784, 24] width 1542 height 40
click at [463, 19] on div "Search an address or region" at bounding box center [651, 23] width 1036 height 34
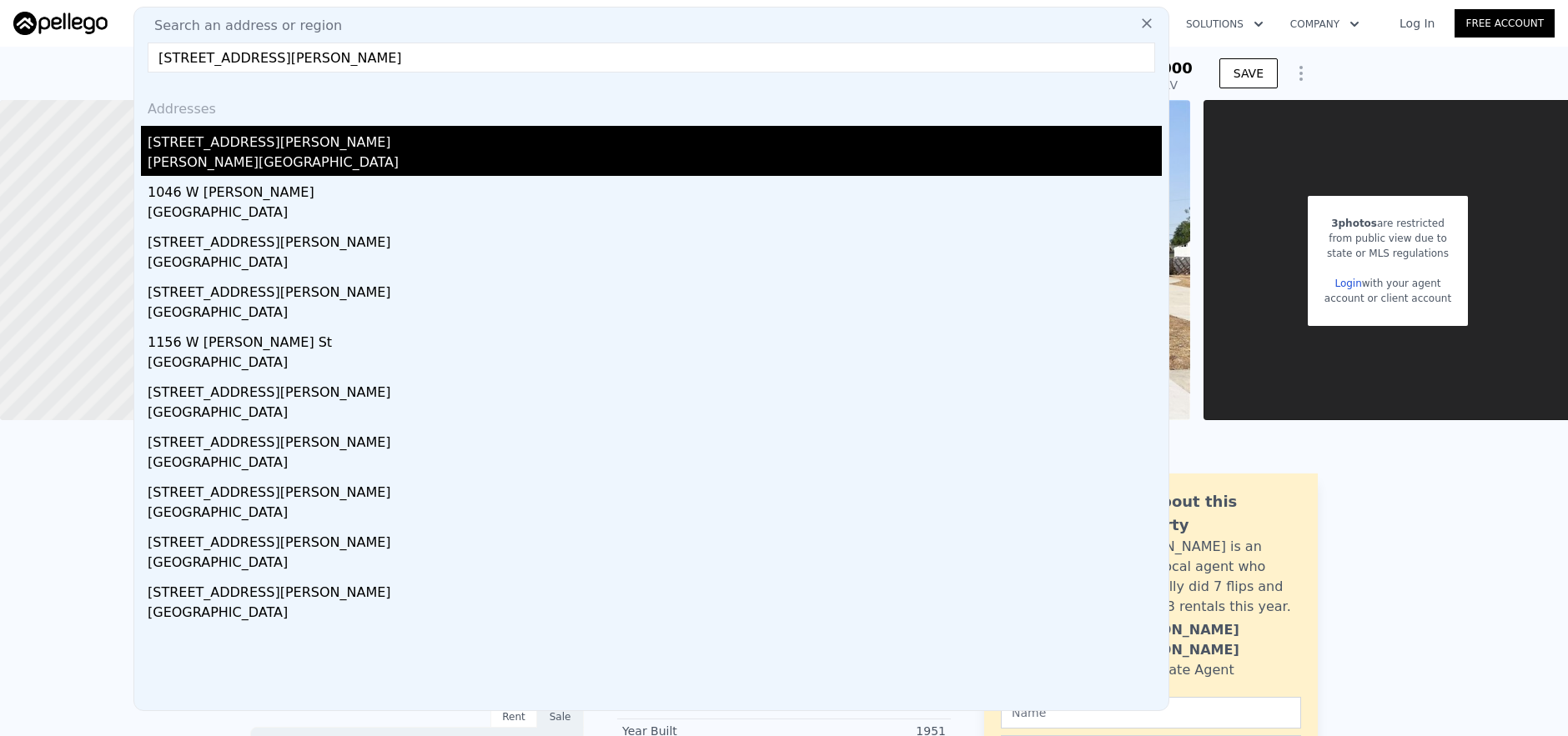
type input "[STREET_ADDRESS][PERSON_NAME]"
click at [441, 152] on div "[PERSON_NAME][GEOGRAPHIC_DATA]" at bounding box center [655, 164] width 1015 height 24
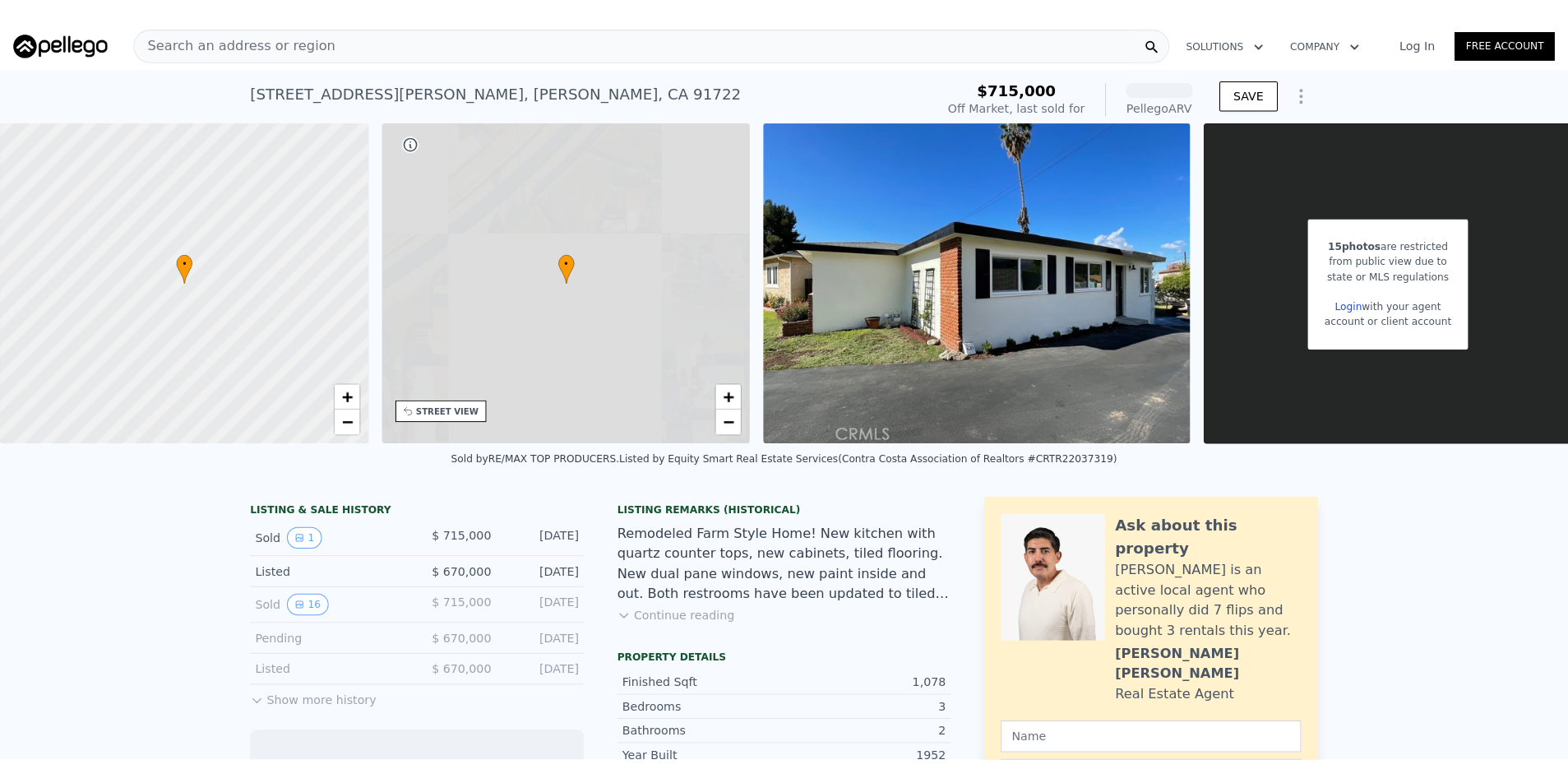
scroll to position [0, 6]
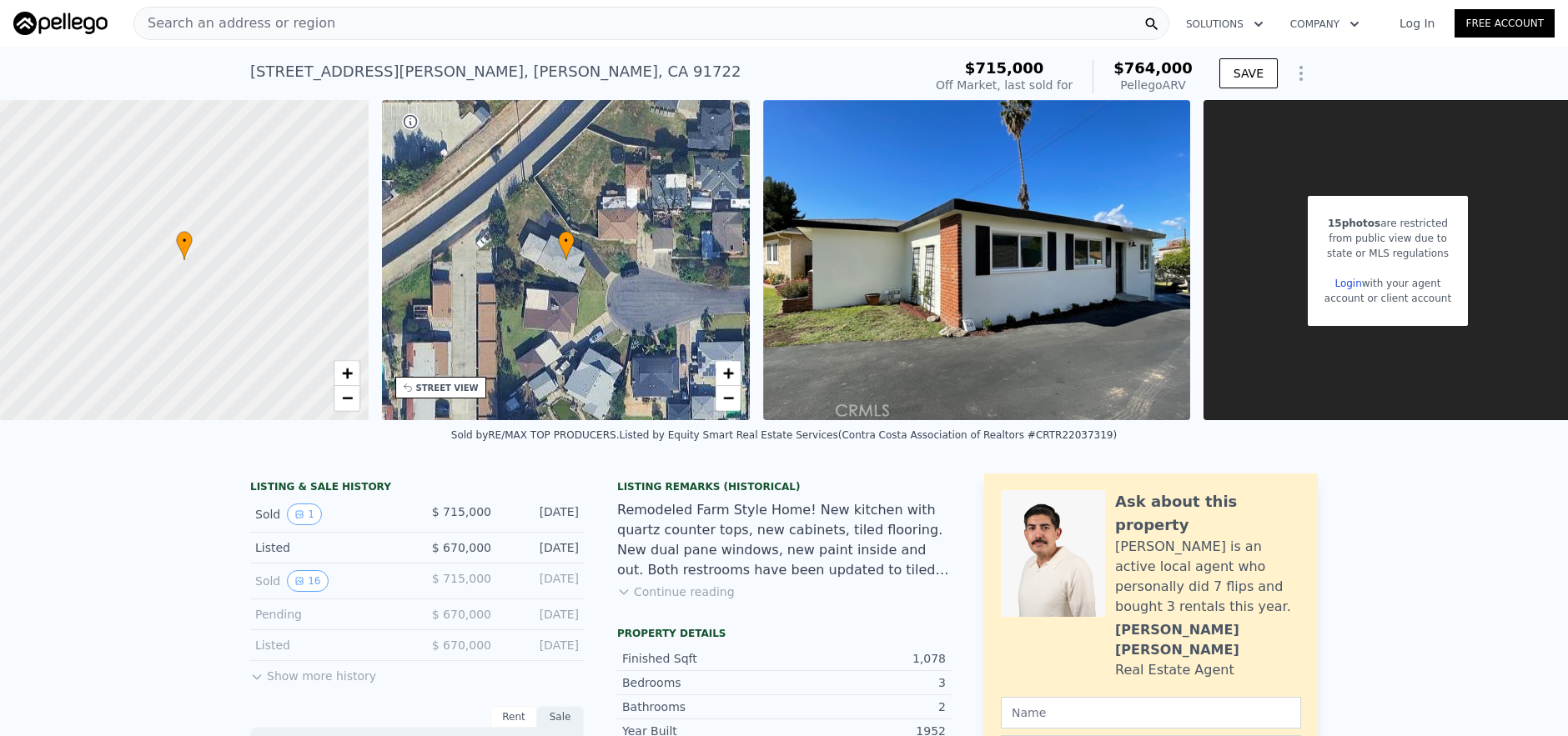
click at [464, 28] on div "Search an address or region" at bounding box center [651, 23] width 1036 height 34
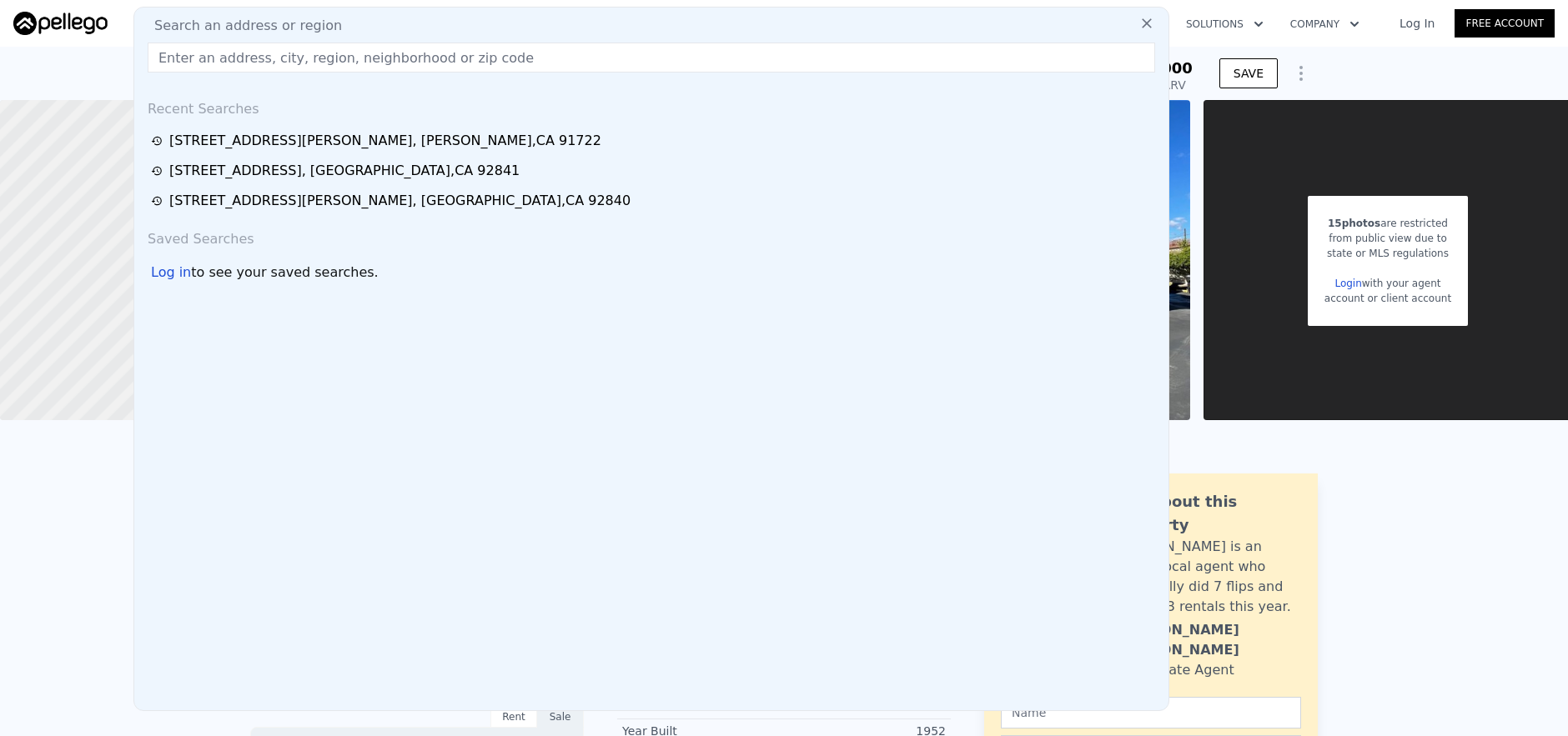
click at [470, 53] on input "text" at bounding box center [651, 57] width 1008 height 30
paste input "31085 Montesa, [GEOGRAPHIC_DATA]"
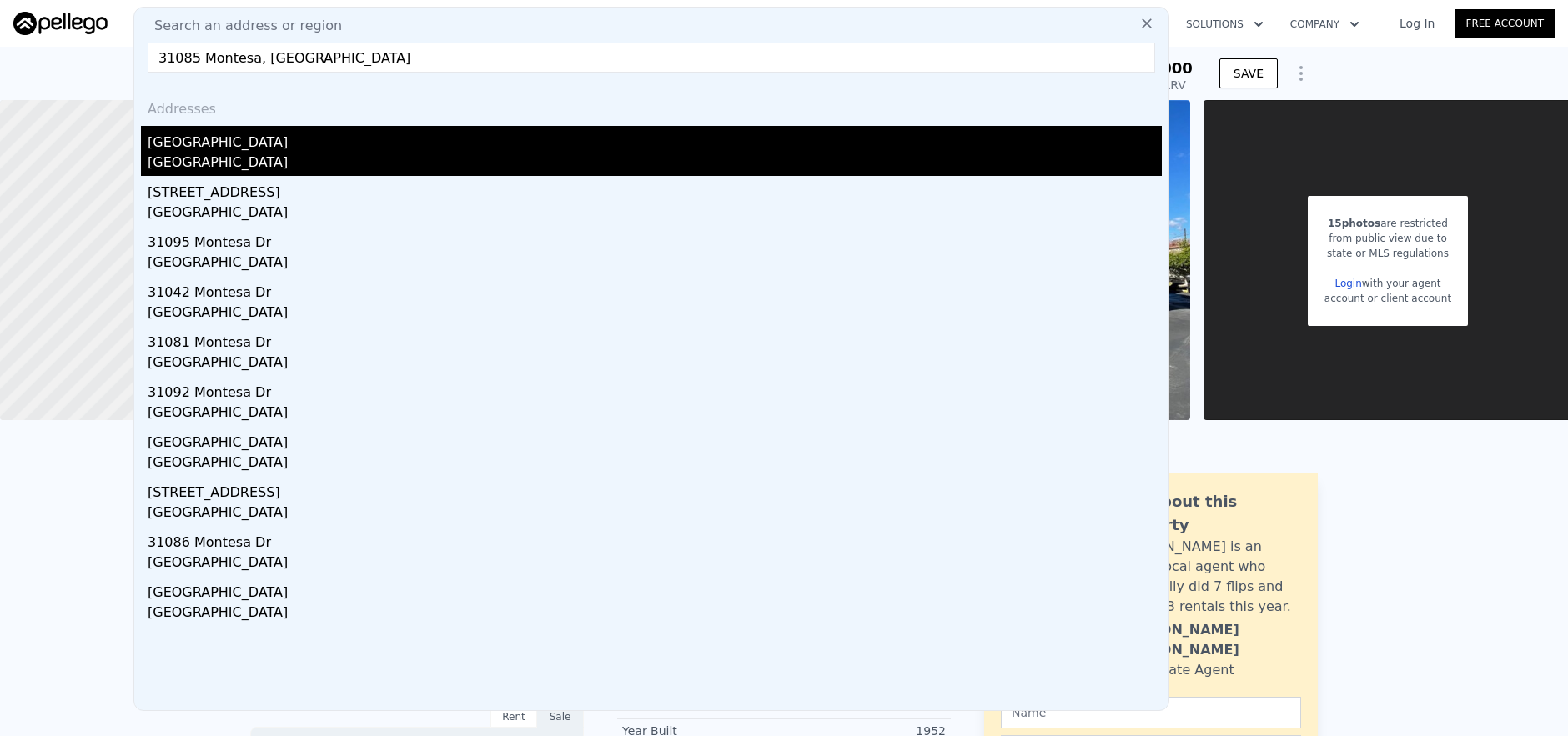
type input "31085 Montesa, [GEOGRAPHIC_DATA]"
click at [474, 168] on div "[GEOGRAPHIC_DATA]" at bounding box center [655, 164] width 1015 height 24
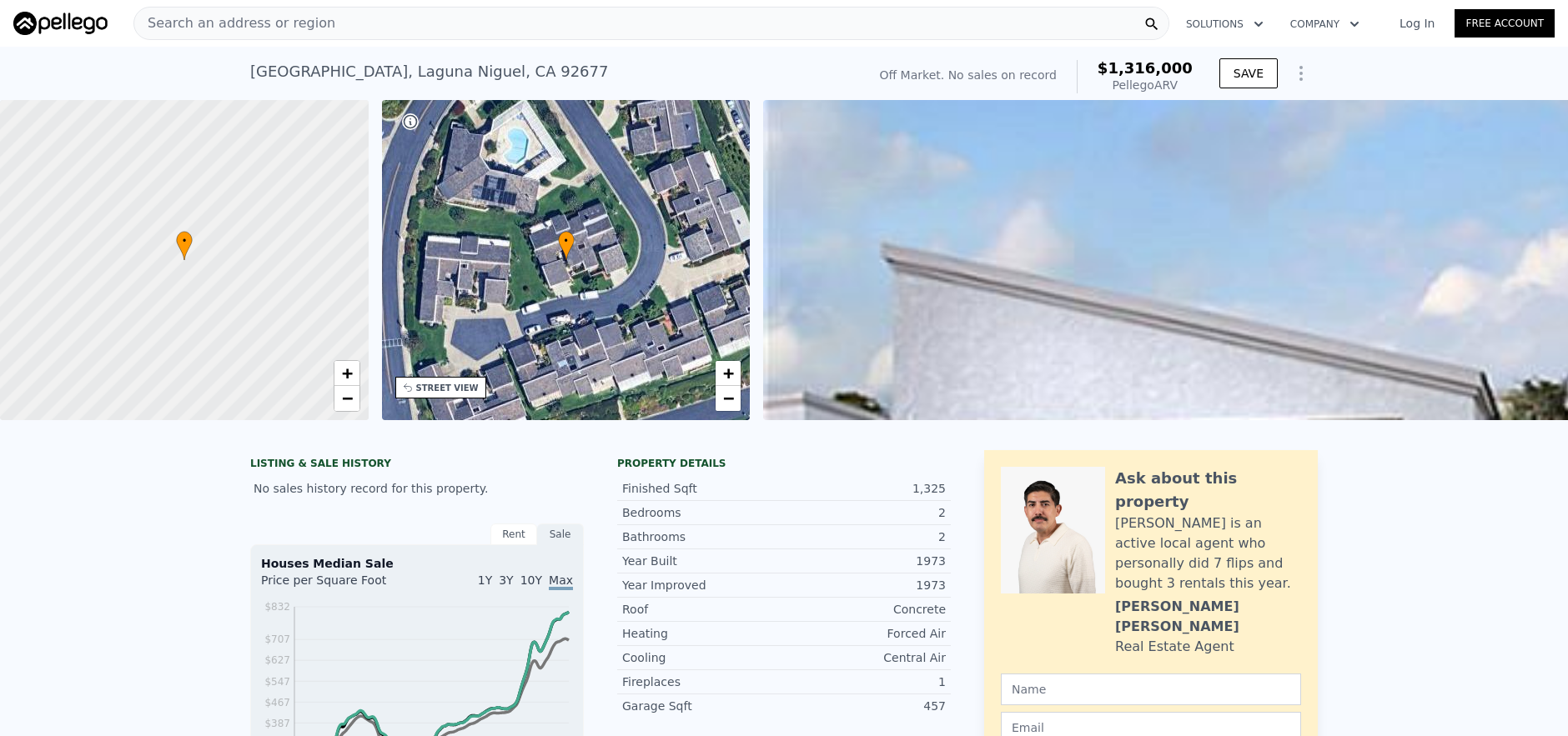
click at [229, 30] on span "Search an address or region" at bounding box center [235, 24] width 201 height 20
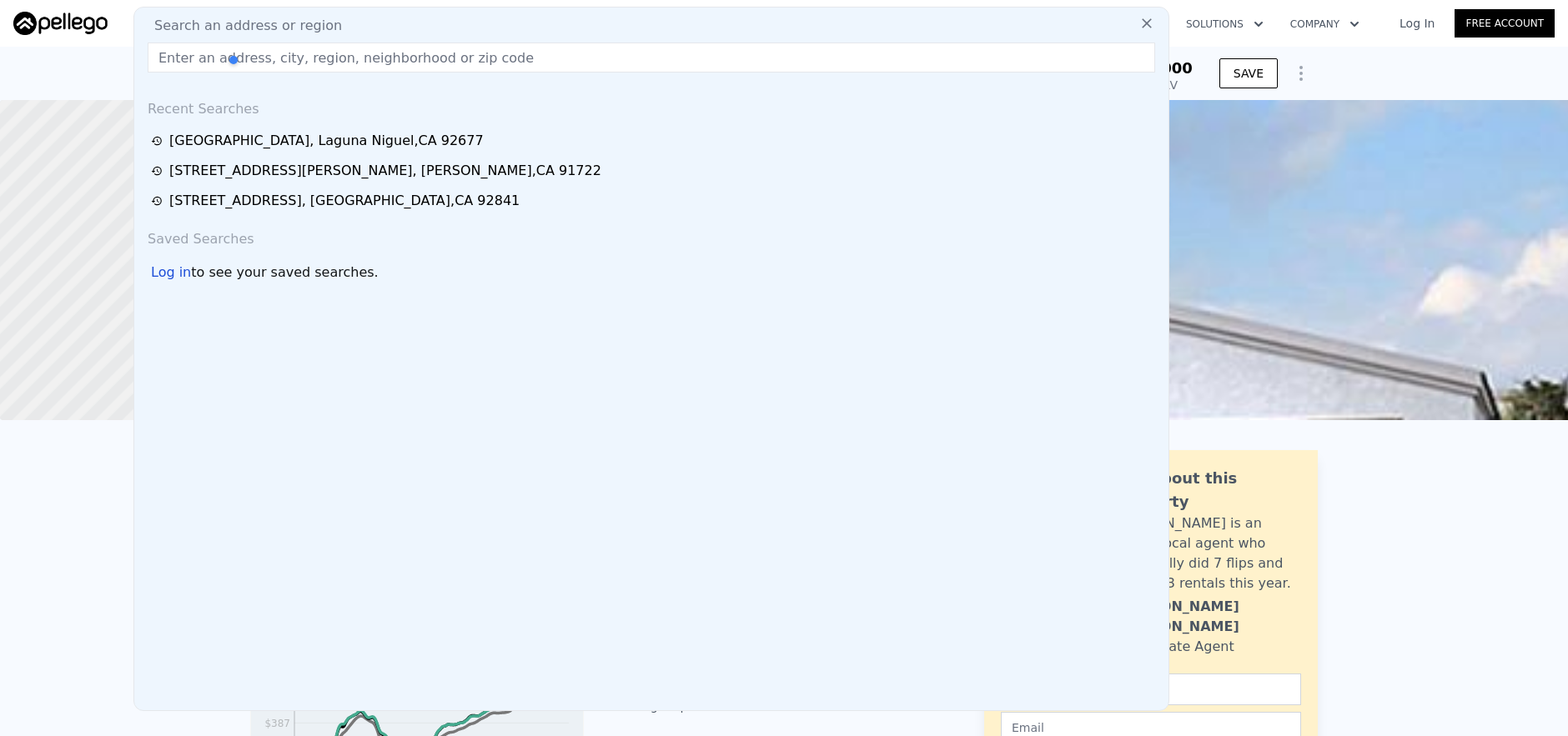
click at [246, 53] on div at bounding box center [305, 60] width 159 height 34
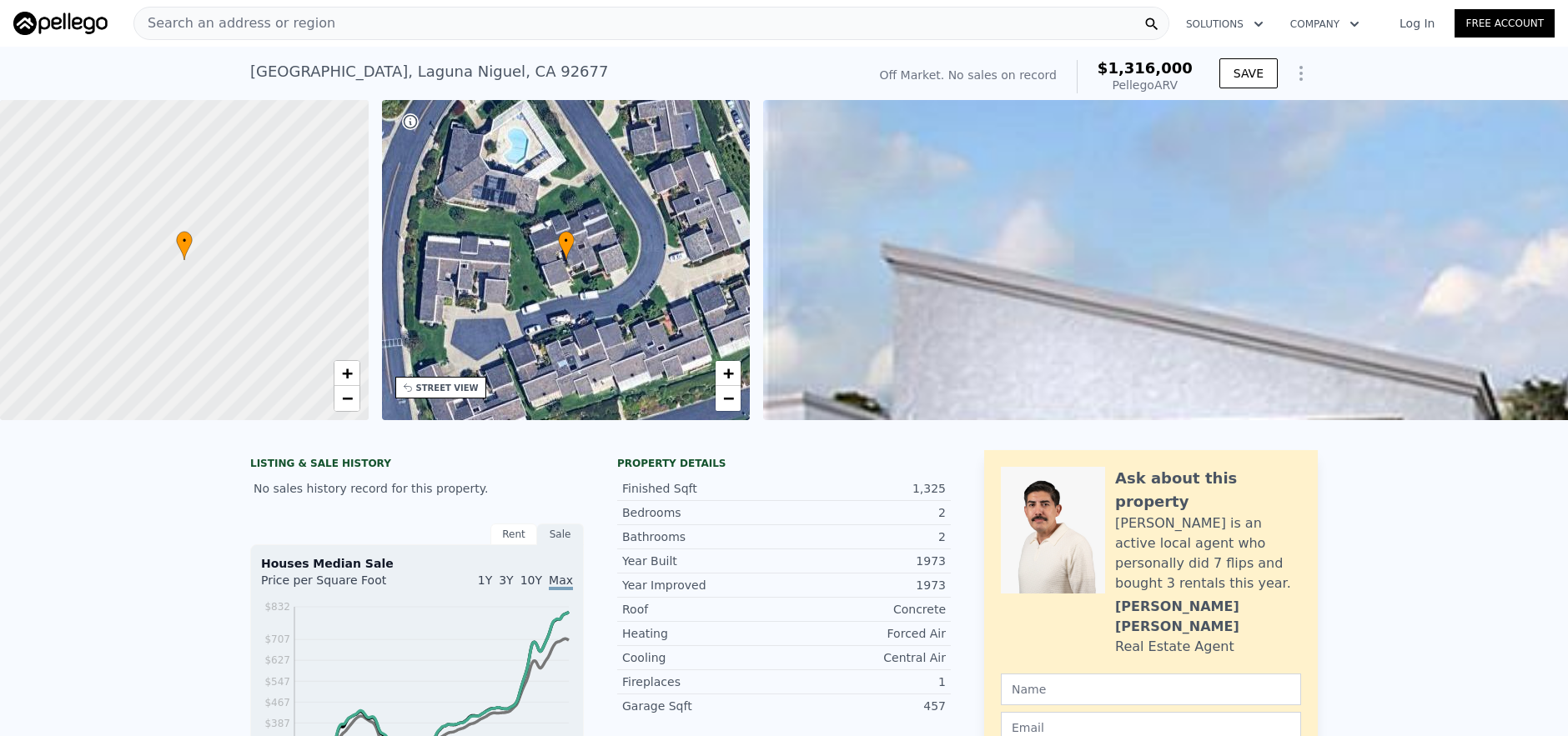
click at [248, 35] on div "Search an address or region" at bounding box center [235, 23] width 201 height 32
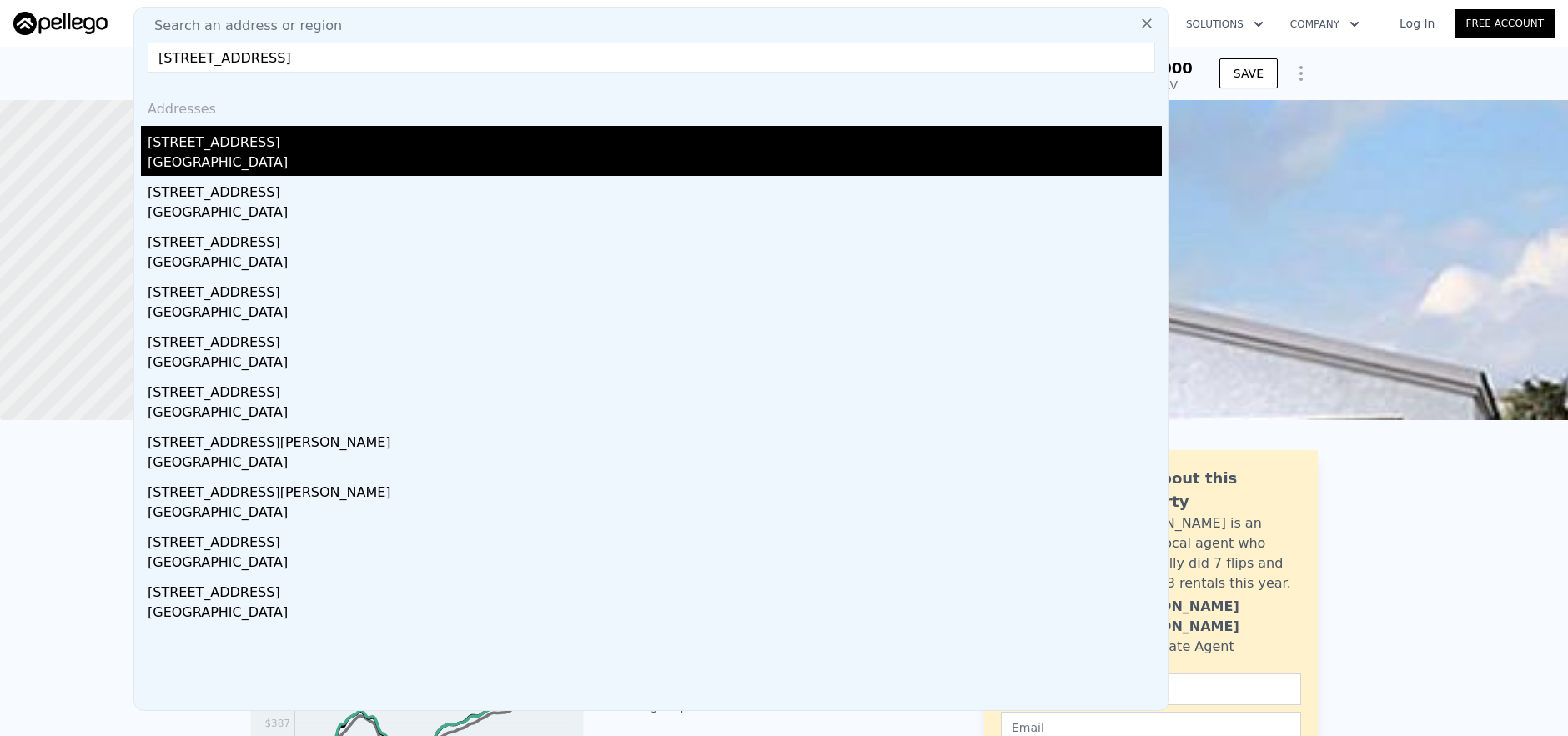
type input "[STREET_ADDRESS]"
click at [512, 131] on div "[STREET_ADDRESS]" at bounding box center [655, 139] width 1015 height 26
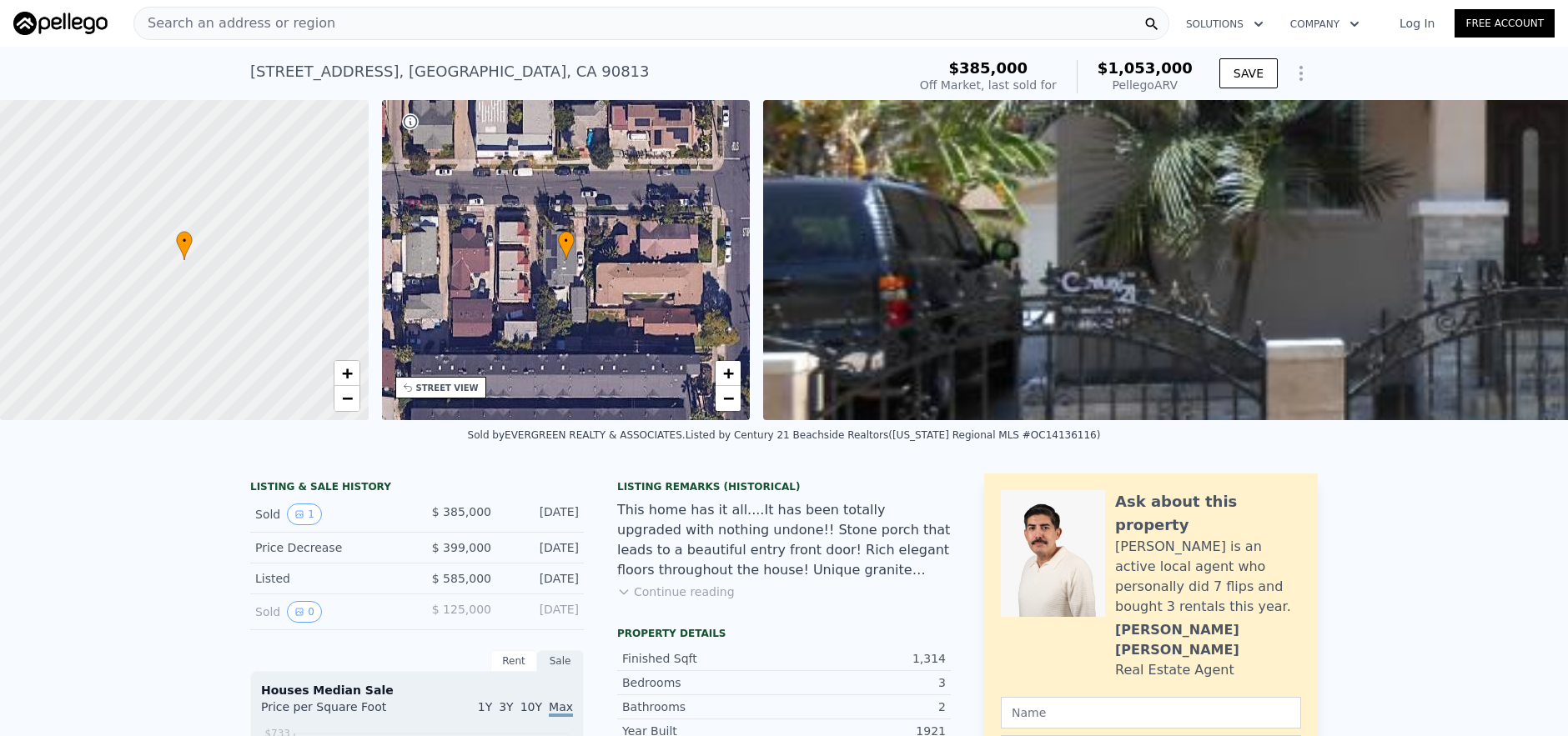
click at [466, 35] on div "Search an address or region" at bounding box center [651, 23] width 1036 height 34
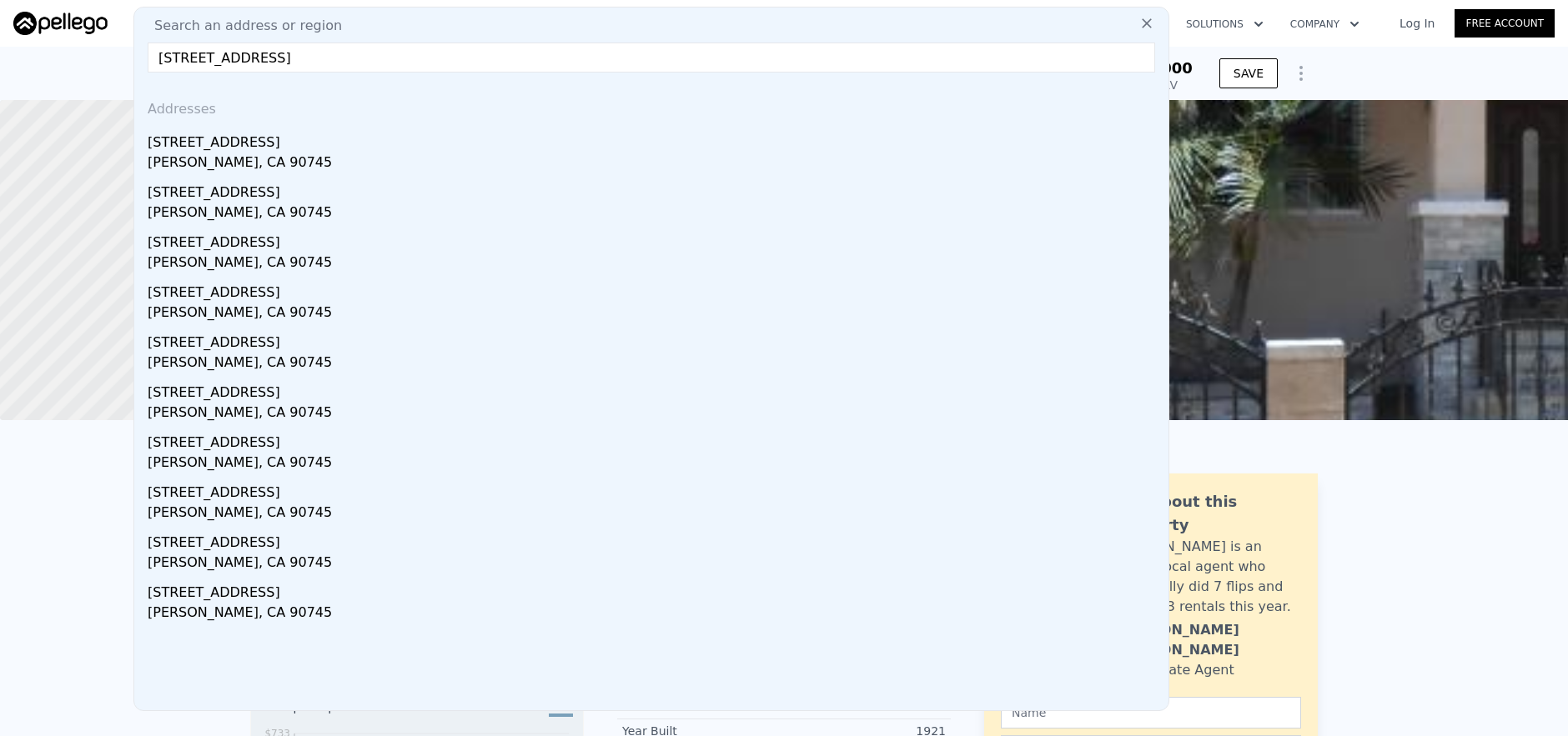
type input "[STREET_ADDRESS]"
click at [484, 145] on div "[STREET_ADDRESS]" at bounding box center [655, 139] width 1015 height 26
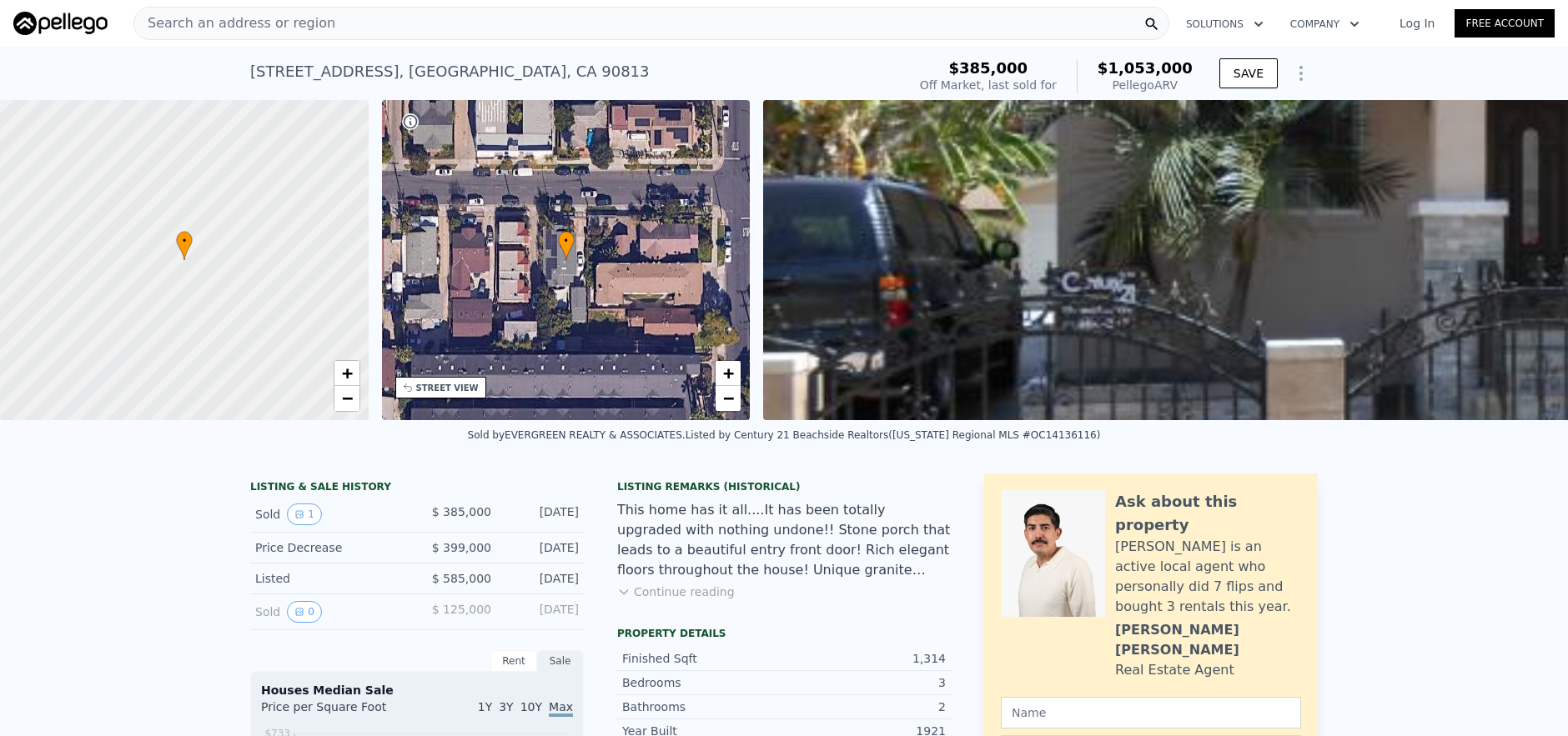
type input "5"
type input "3"
type input "1212"
type input "2044"
type input "3005"
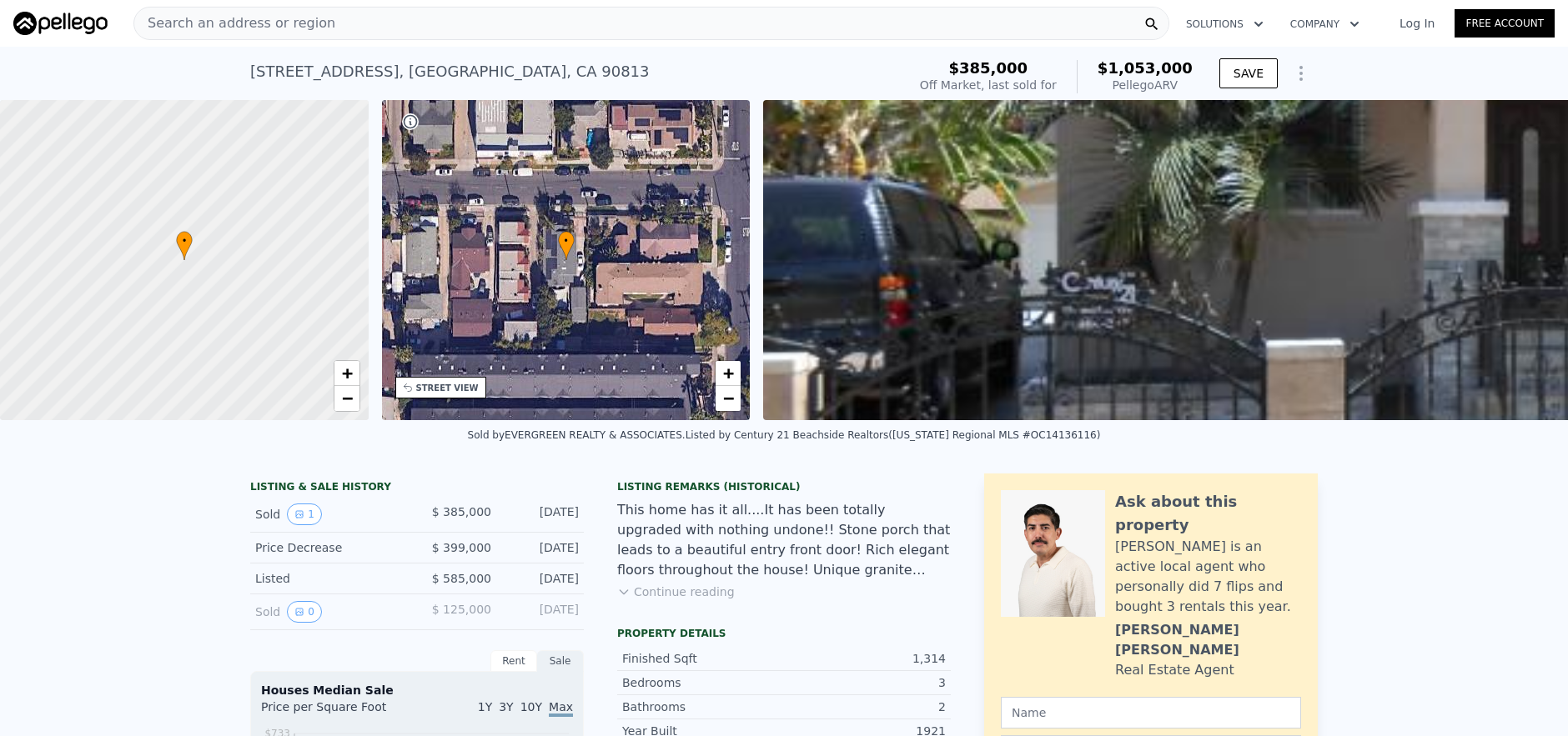
type input "7007"
type input "$ 830,000"
type input "6"
type input "$ 38,069"
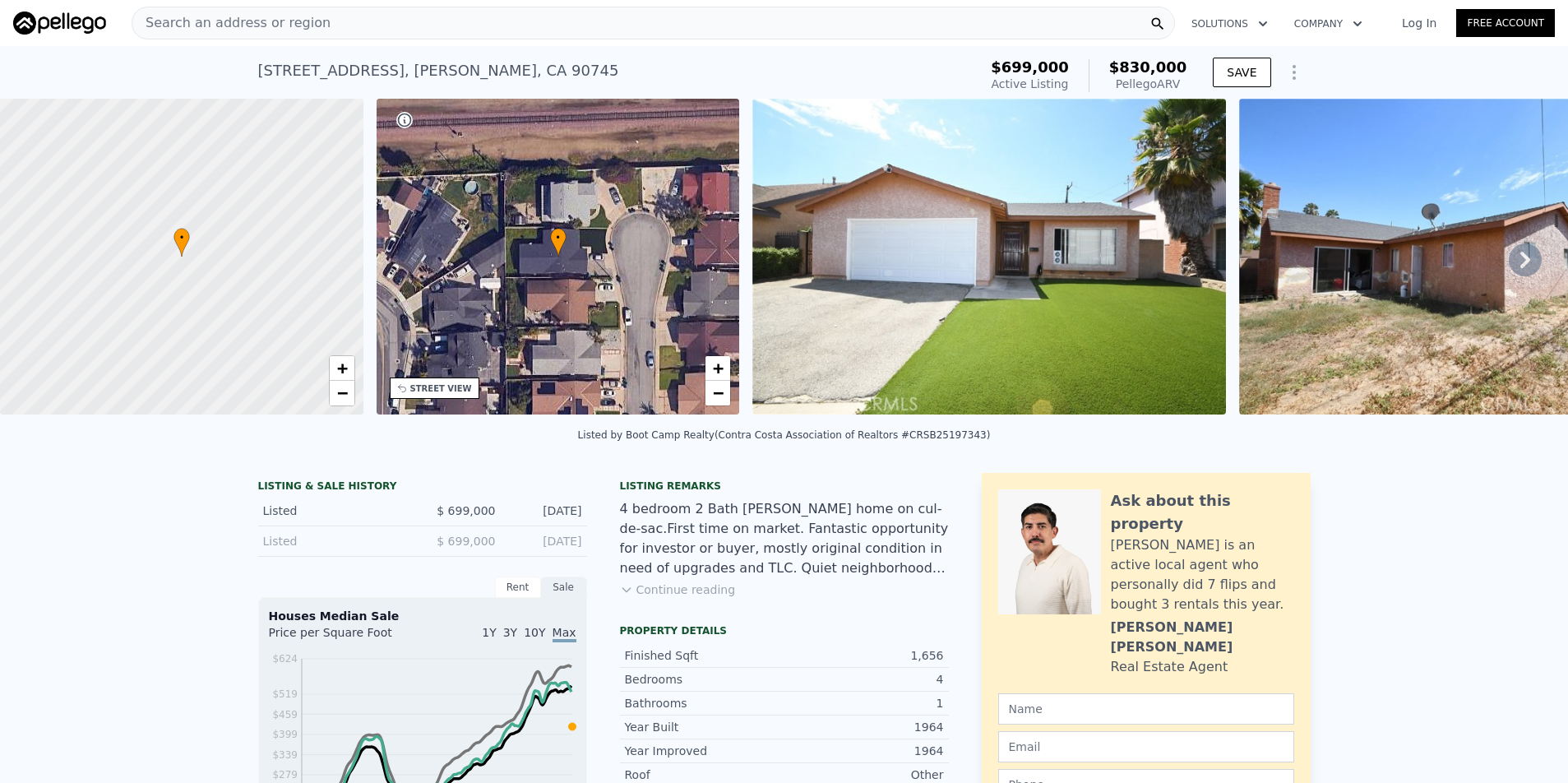
click at [739, 11] on div "Search an address or region" at bounding box center [653, 22] width 1043 height 33
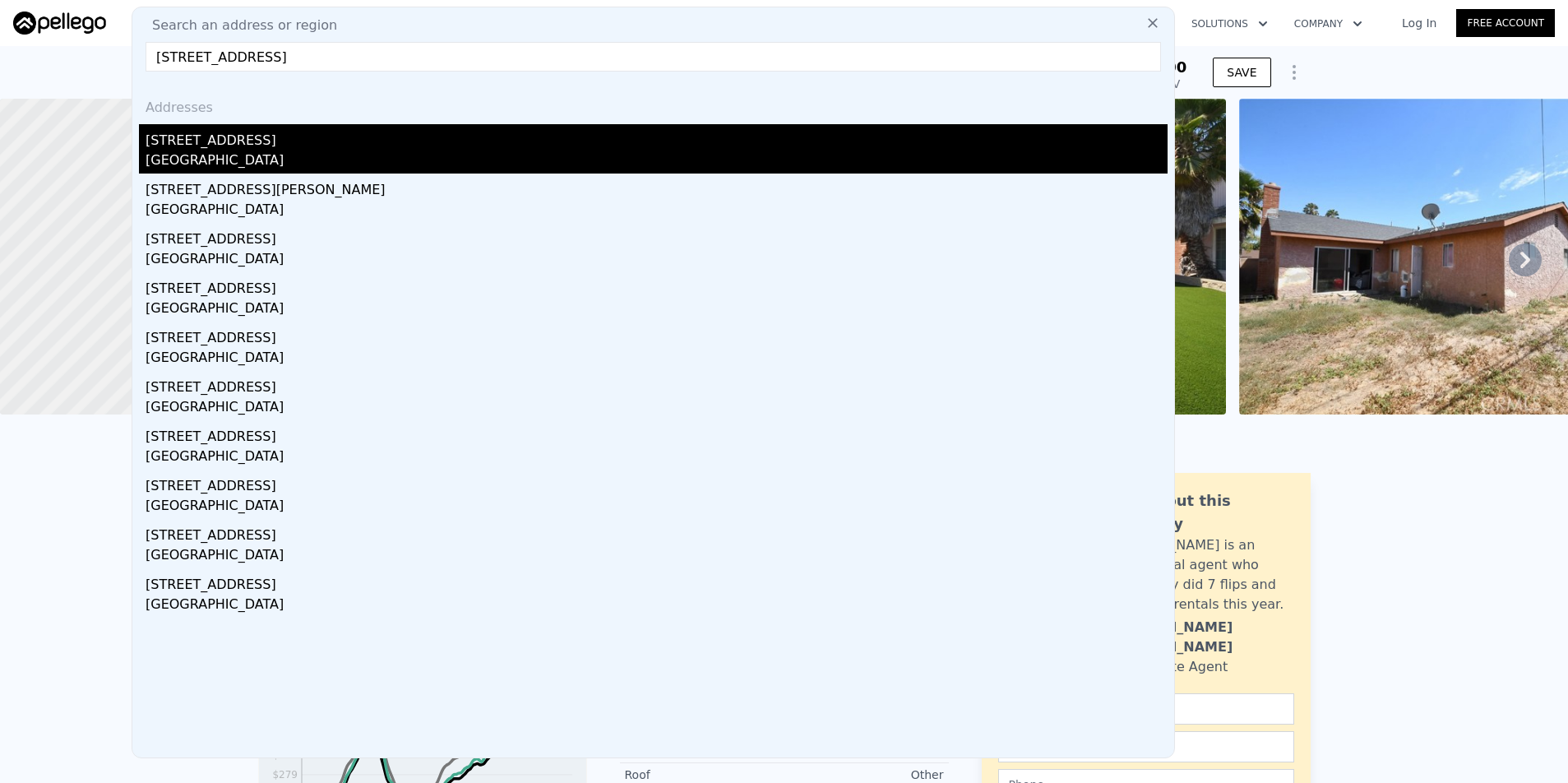
type input "[STREET_ADDRESS]"
click at [410, 154] on div "[GEOGRAPHIC_DATA]" at bounding box center [656, 162] width 1022 height 23
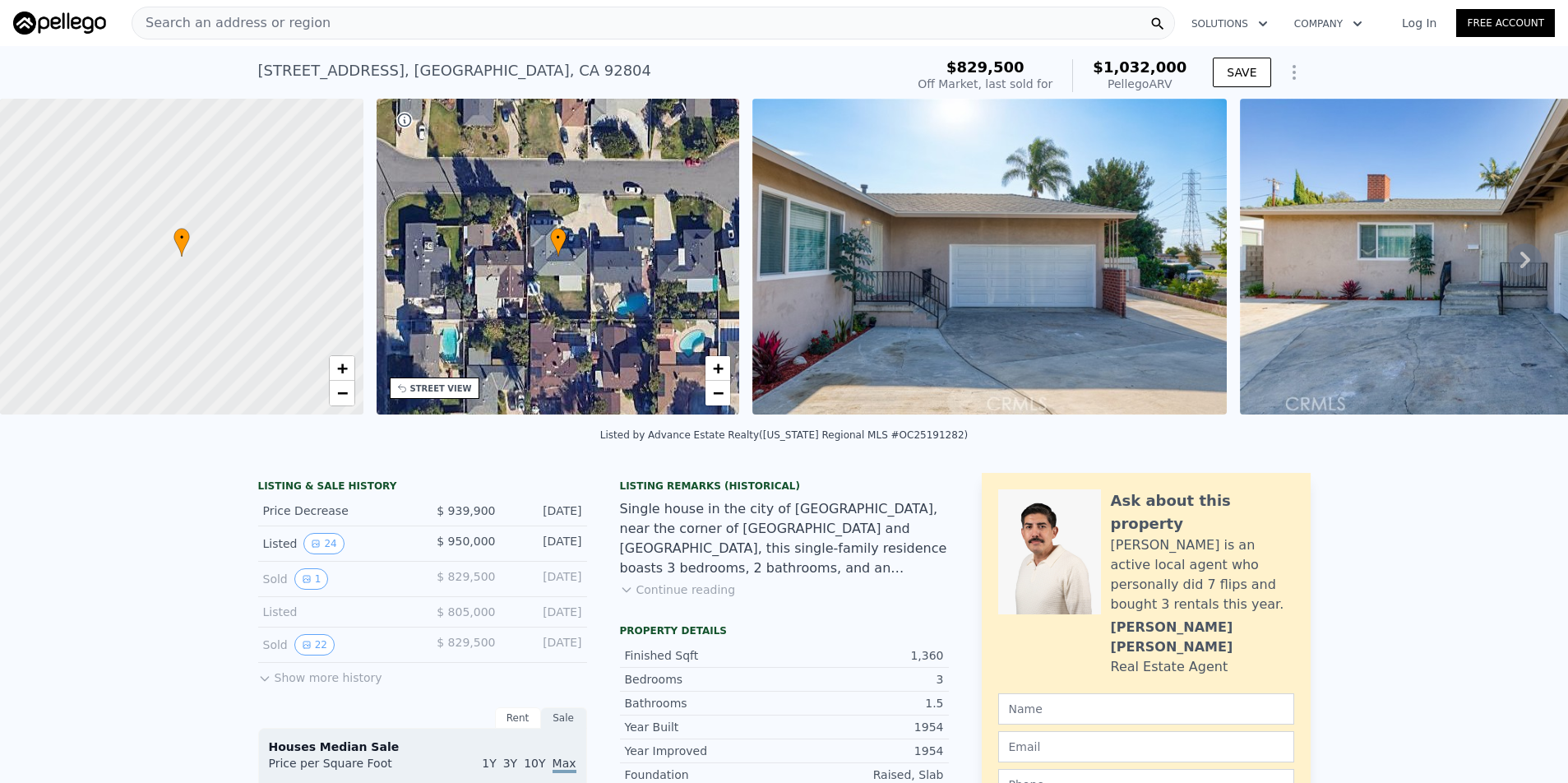
click at [264, 20] on span "Search an address or region" at bounding box center [232, 23] width 198 height 20
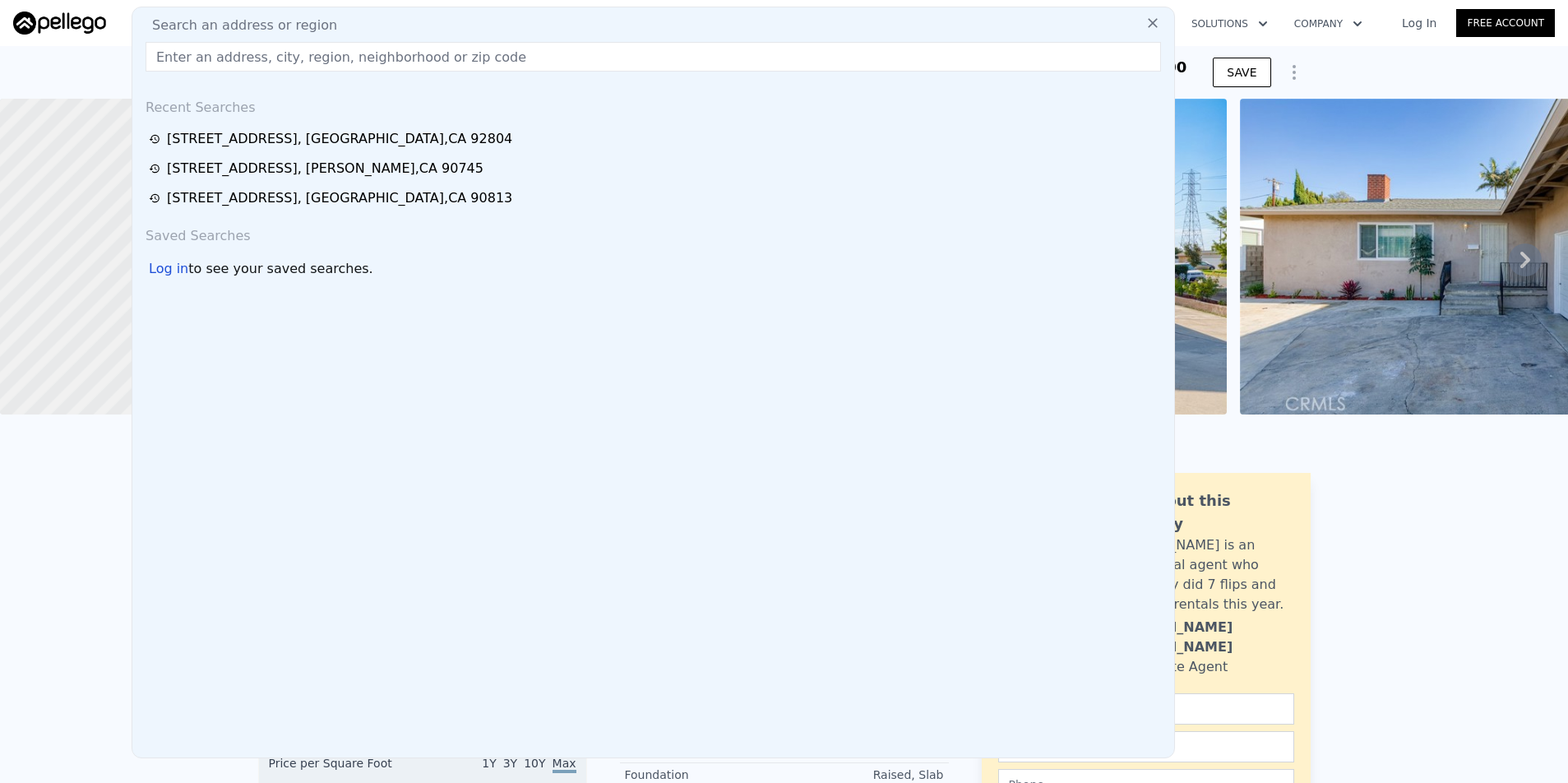
paste input "[STREET_ADDRESS]"
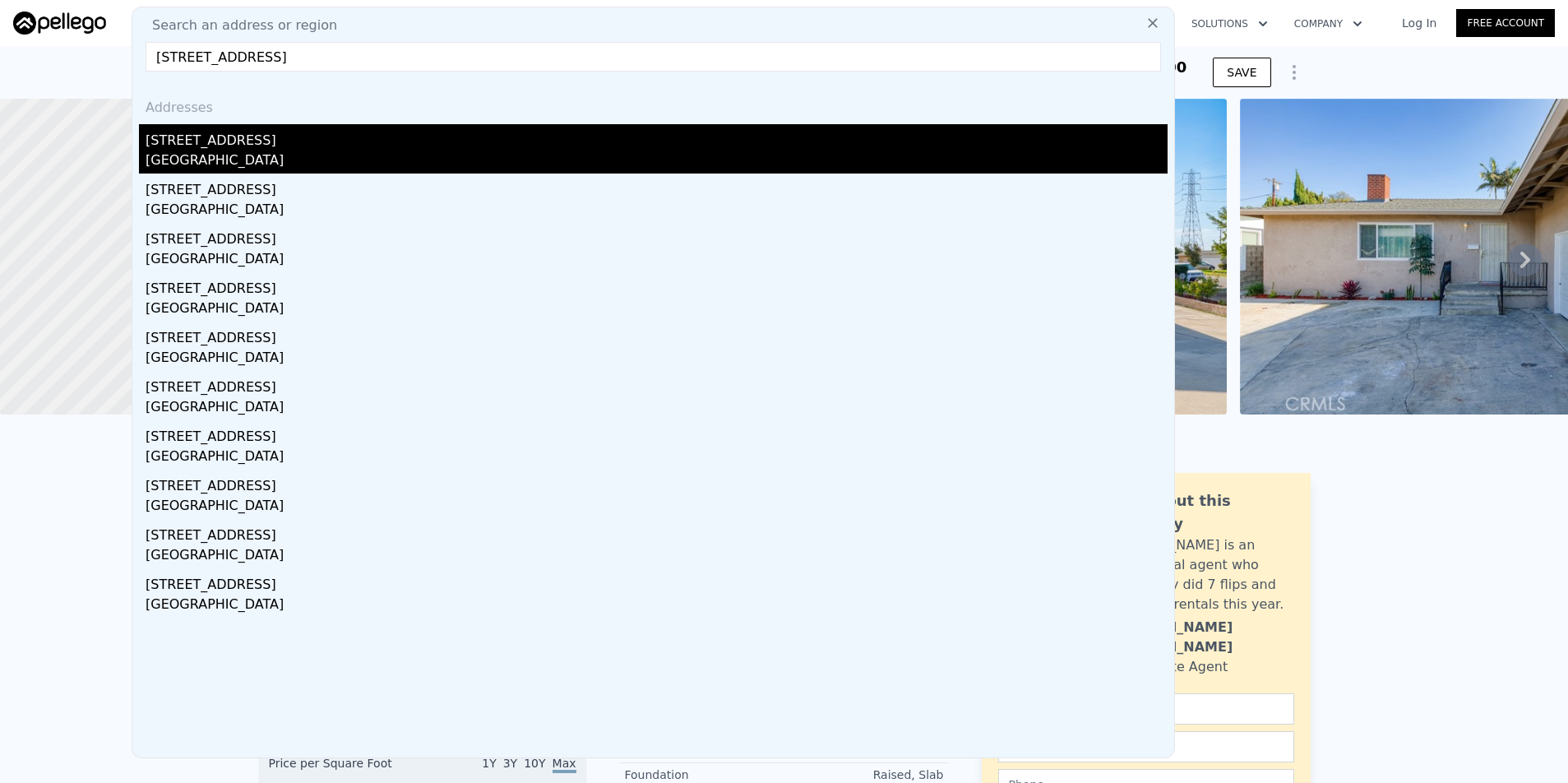
type input "[STREET_ADDRESS]"
click at [333, 139] on div "[STREET_ADDRESS]" at bounding box center [656, 137] width 1022 height 26
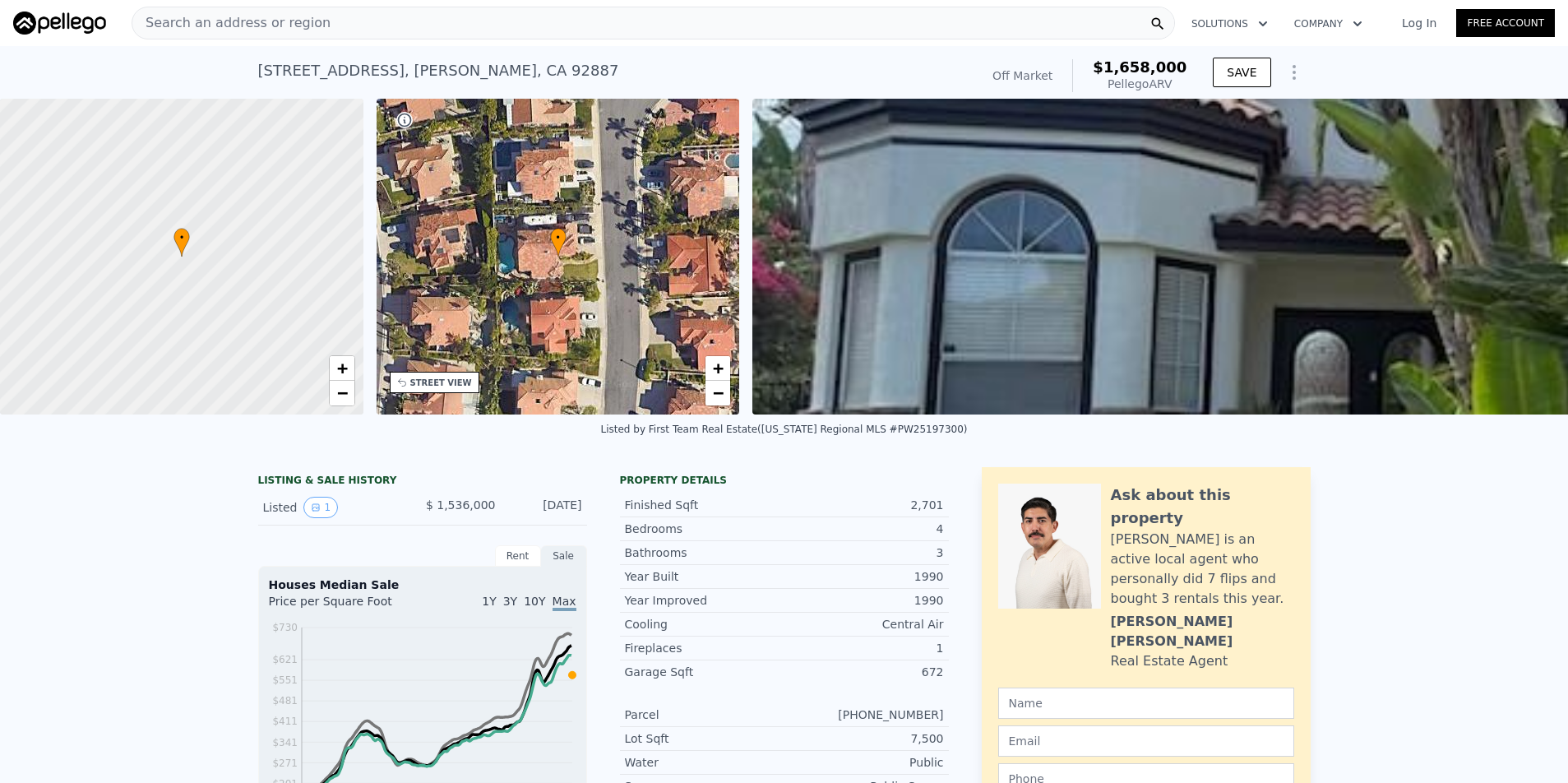
click at [487, 33] on div "Search an address or region" at bounding box center [653, 22] width 1043 height 33
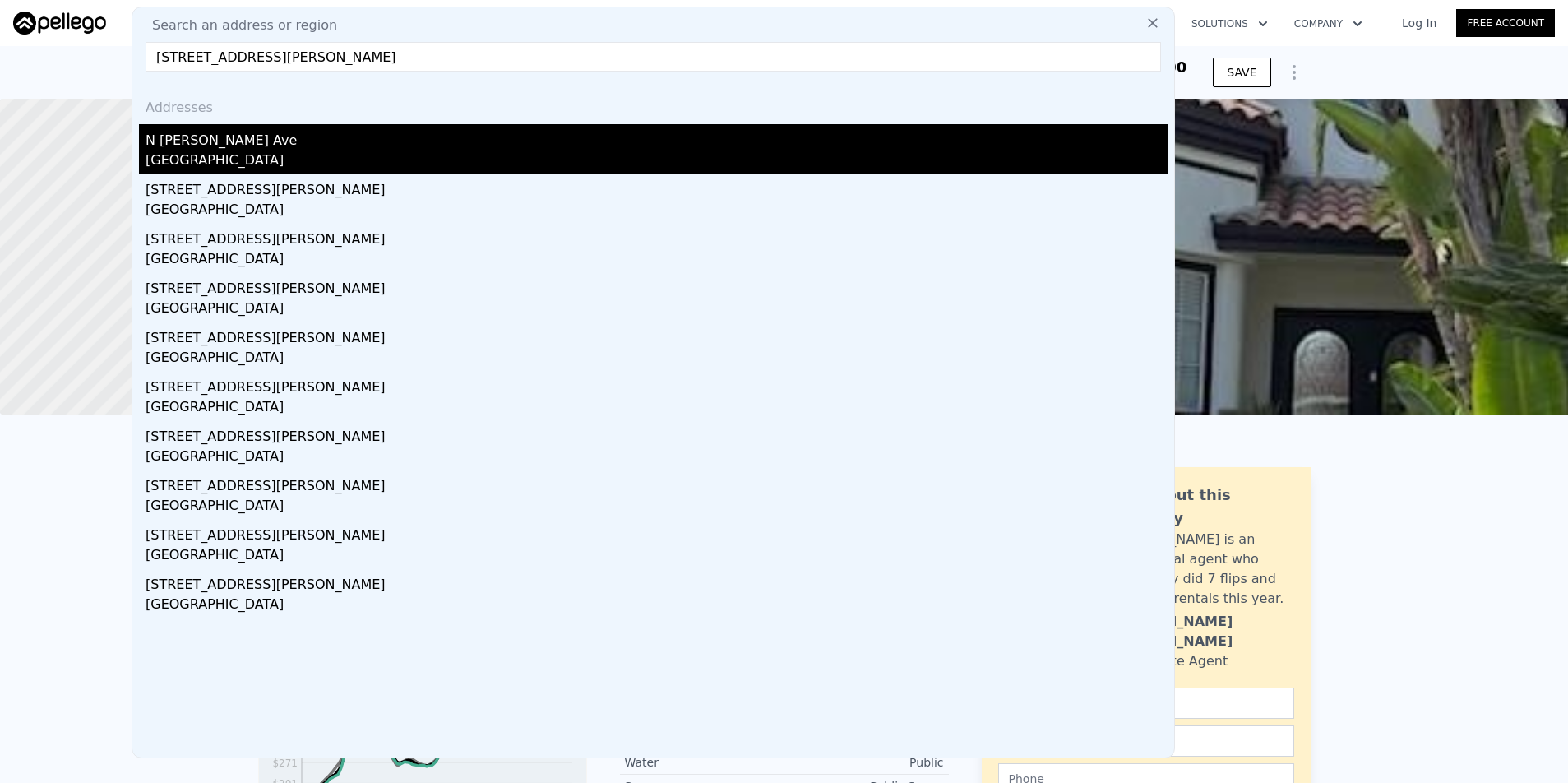
type input "[STREET_ADDRESS][PERSON_NAME]"
click at [487, 139] on div "N [PERSON_NAME] Ave" at bounding box center [656, 137] width 1022 height 26
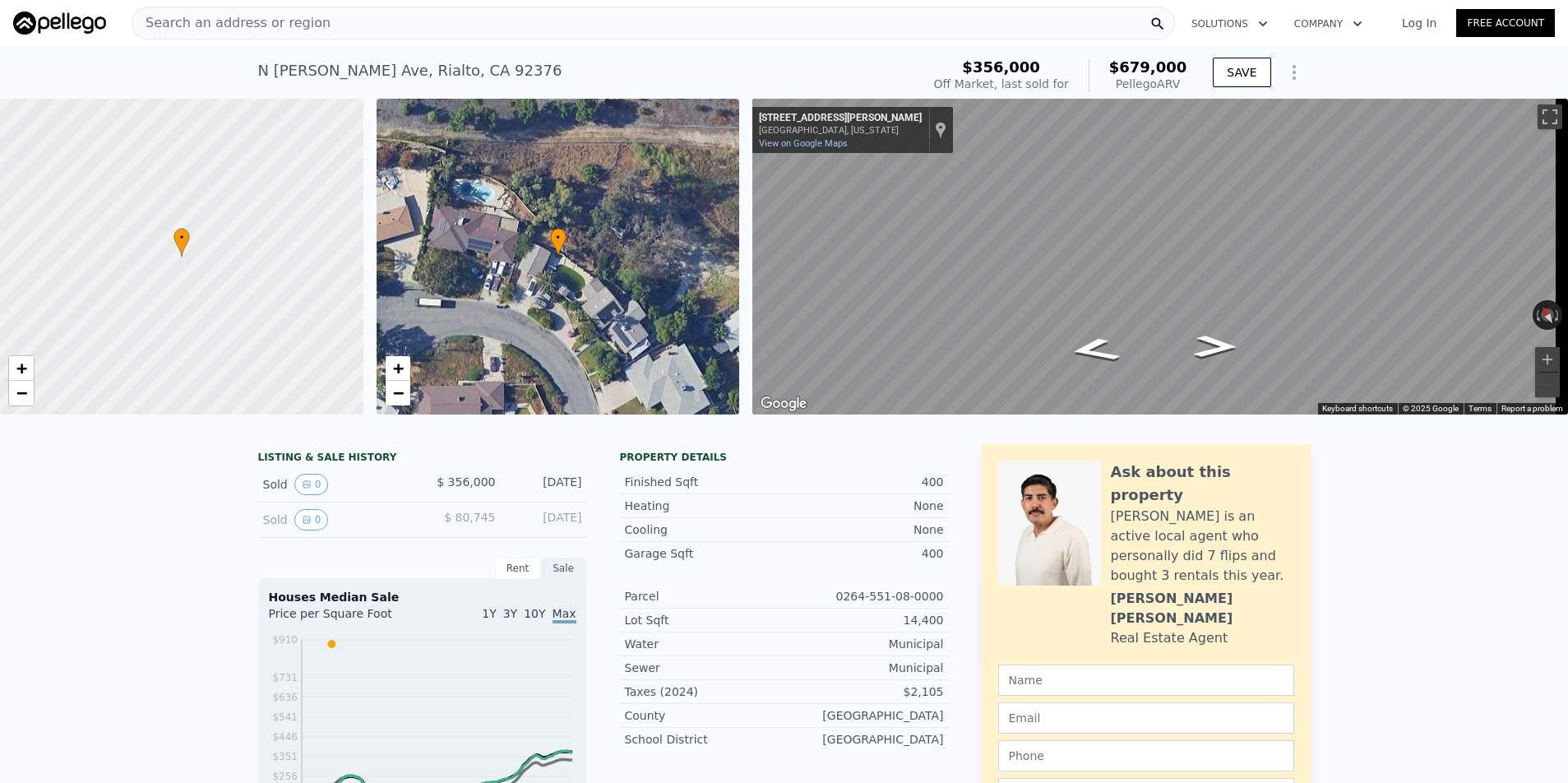
click at [508, 29] on div "Search an address or region" at bounding box center [653, 22] width 1043 height 33
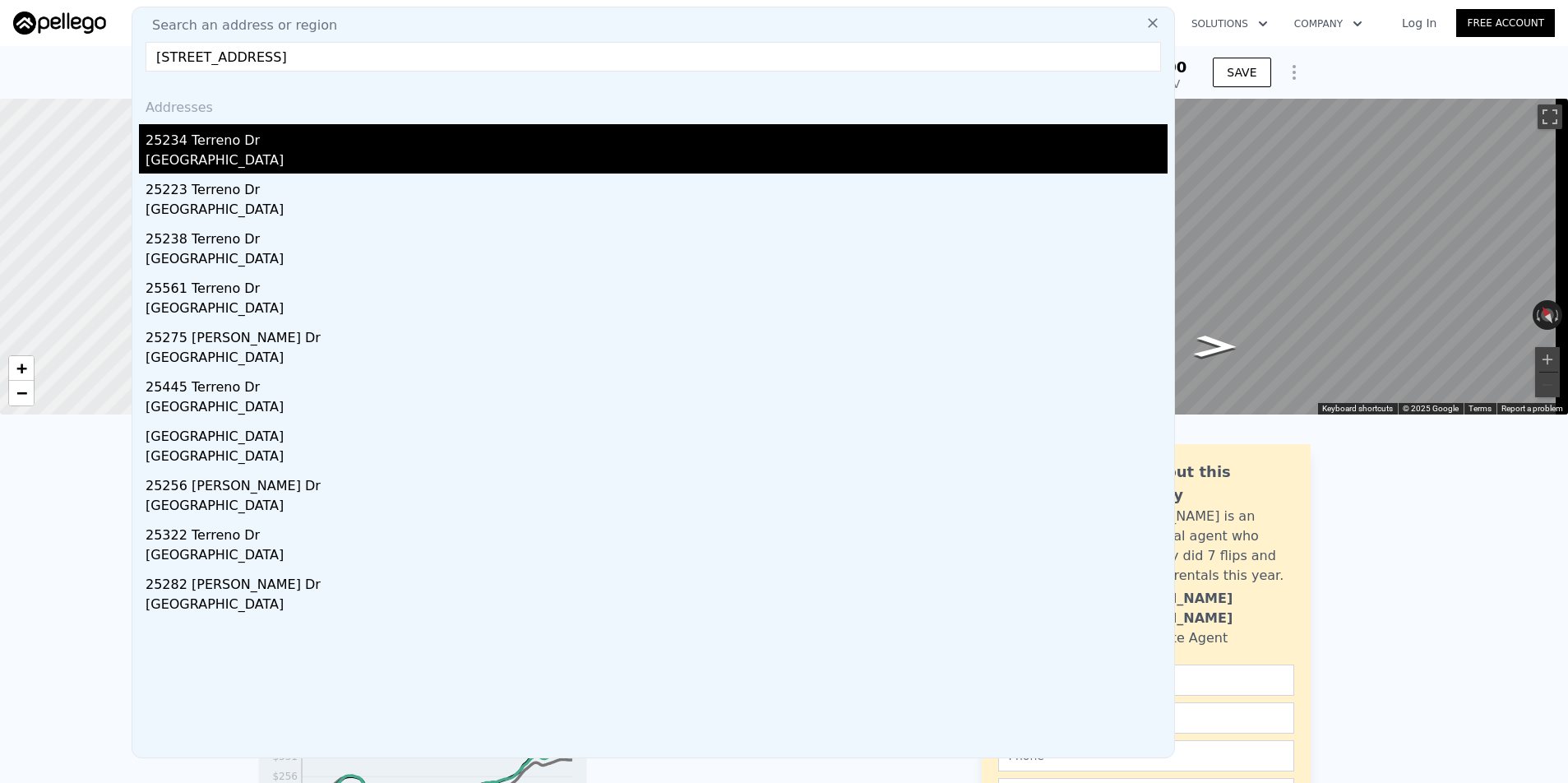
type input "[STREET_ADDRESS]"
click at [491, 155] on div "[GEOGRAPHIC_DATA]" at bounding box center [656, 162] width 1022 height 23
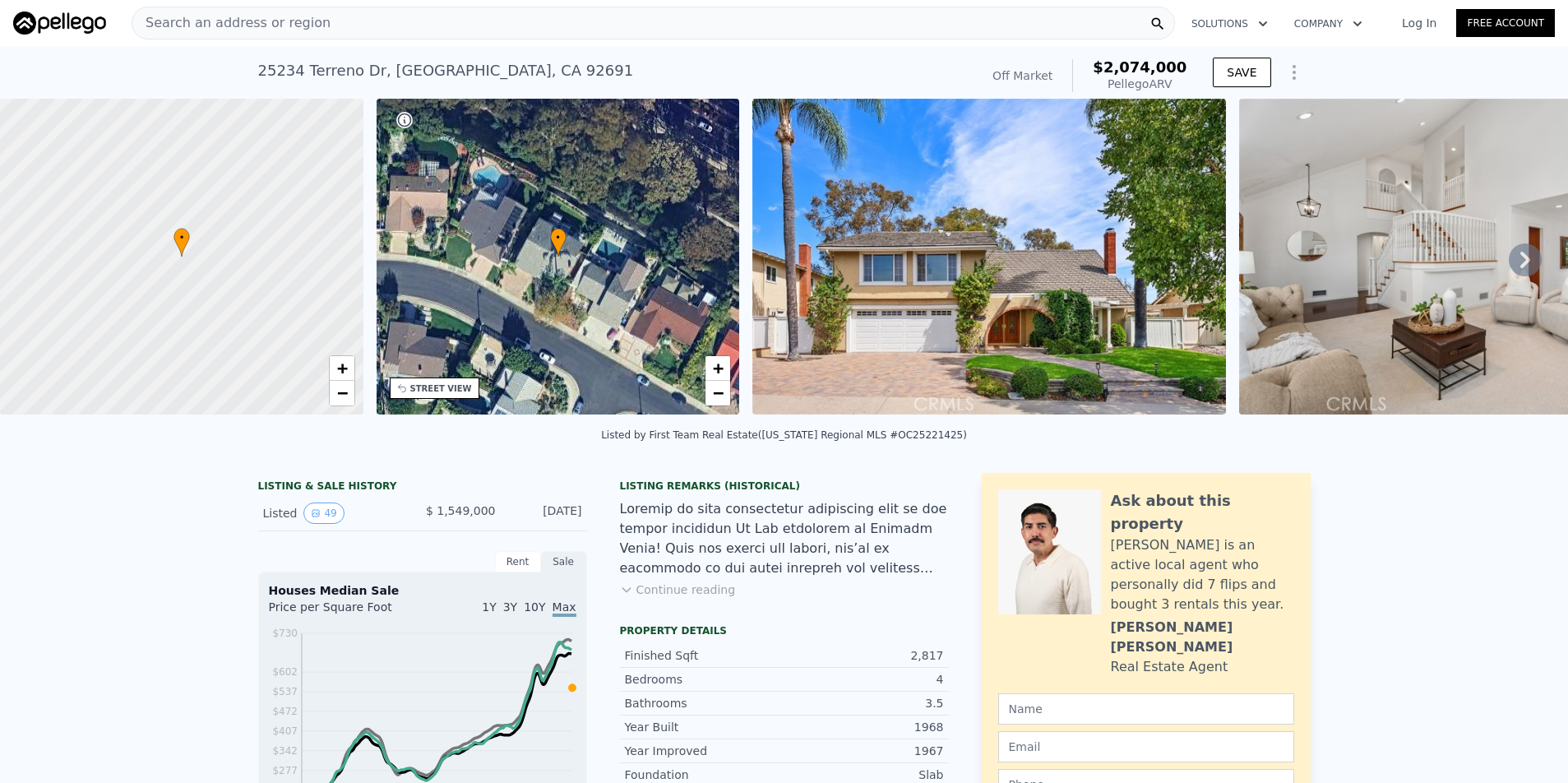
click at [285, 26] on span "Search an address or region" at bounding box center [232, 23] width 198 height 20
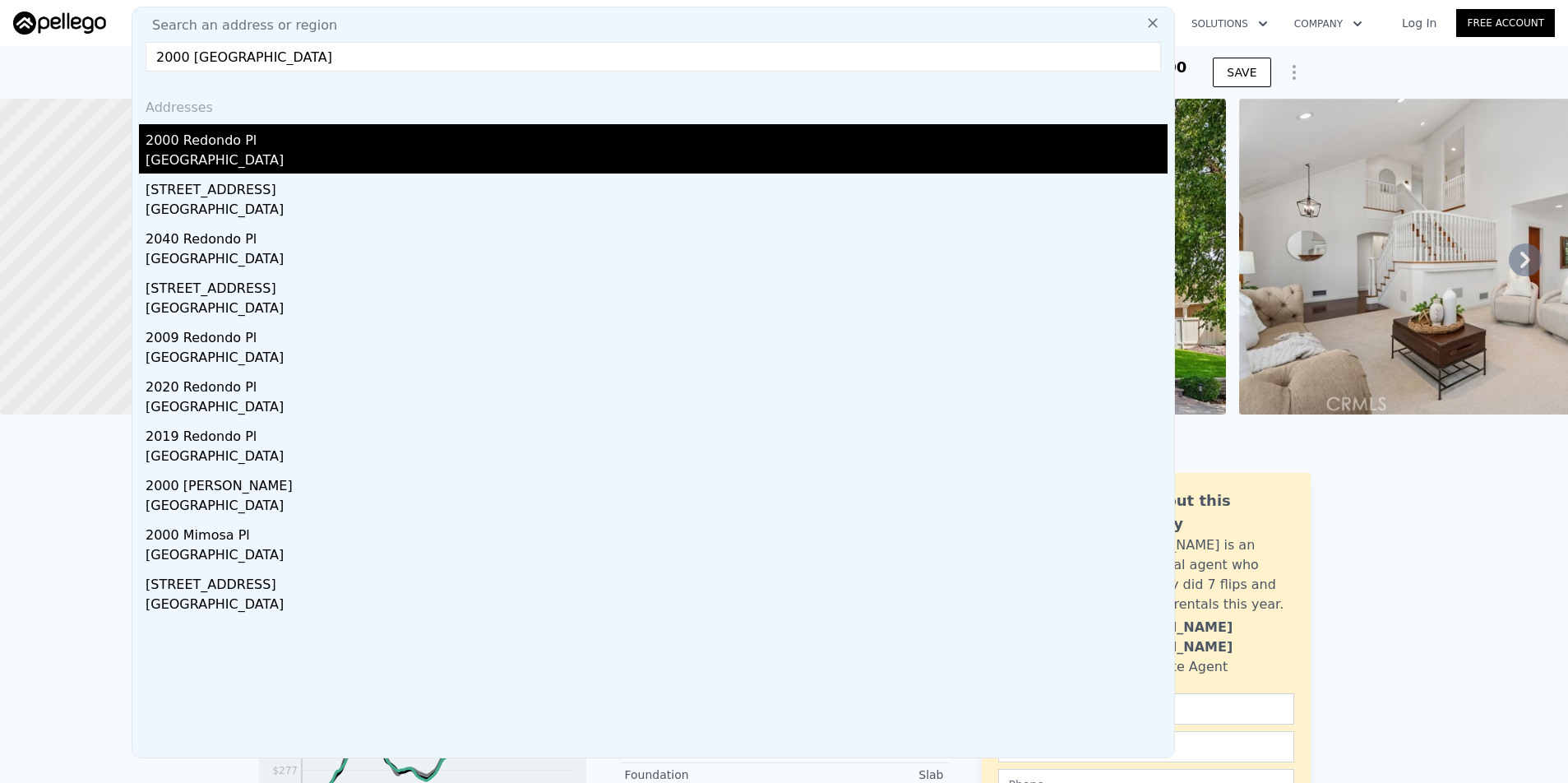
type input "2000 [GEOGRAPHIC_DATA]"
click at [463, 157] on div "[GEOGRAPHIC_DATA]" at bounding box center [656, 162] width 1022 height 23
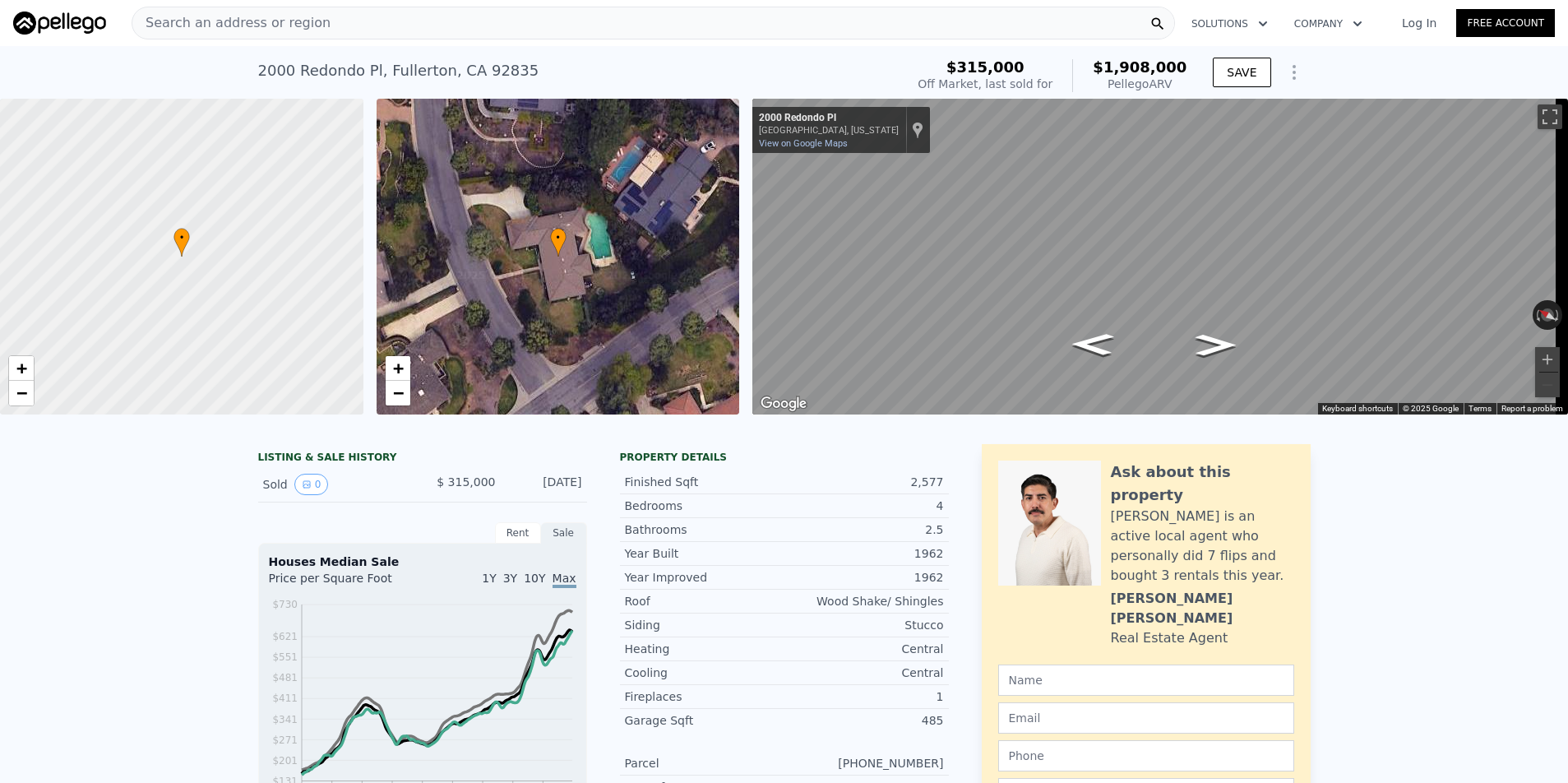
click at [249, 68] on div "[STREET_ADDRESS] Sold [DATE] for $315k (~ARV $1.908m ) $315,000 Off Market, las…" at bounding box center [784, 72] width 1568 height 53
drag, startPoint x: 329, startPoint y: 72, endPoint x: 511, endPoint y: 68, distance: 182.0
click at [511, 68] on div "[STREET_ADDRESS] Sold [DATE] for $315k (~ARV $1.908m ) $315,000 Off Market, las…" at bounding box center [784, 72] width 1568 height 53
copy div "[STREET_ADDRESS] Sold [DATE] for $315k (~ARV $1.908m )"
click at [834, 42] on div "Search an address or region Solutions Company Open main menu Log In Free Account" at bounding box center [784, 23] width 1542 height 39
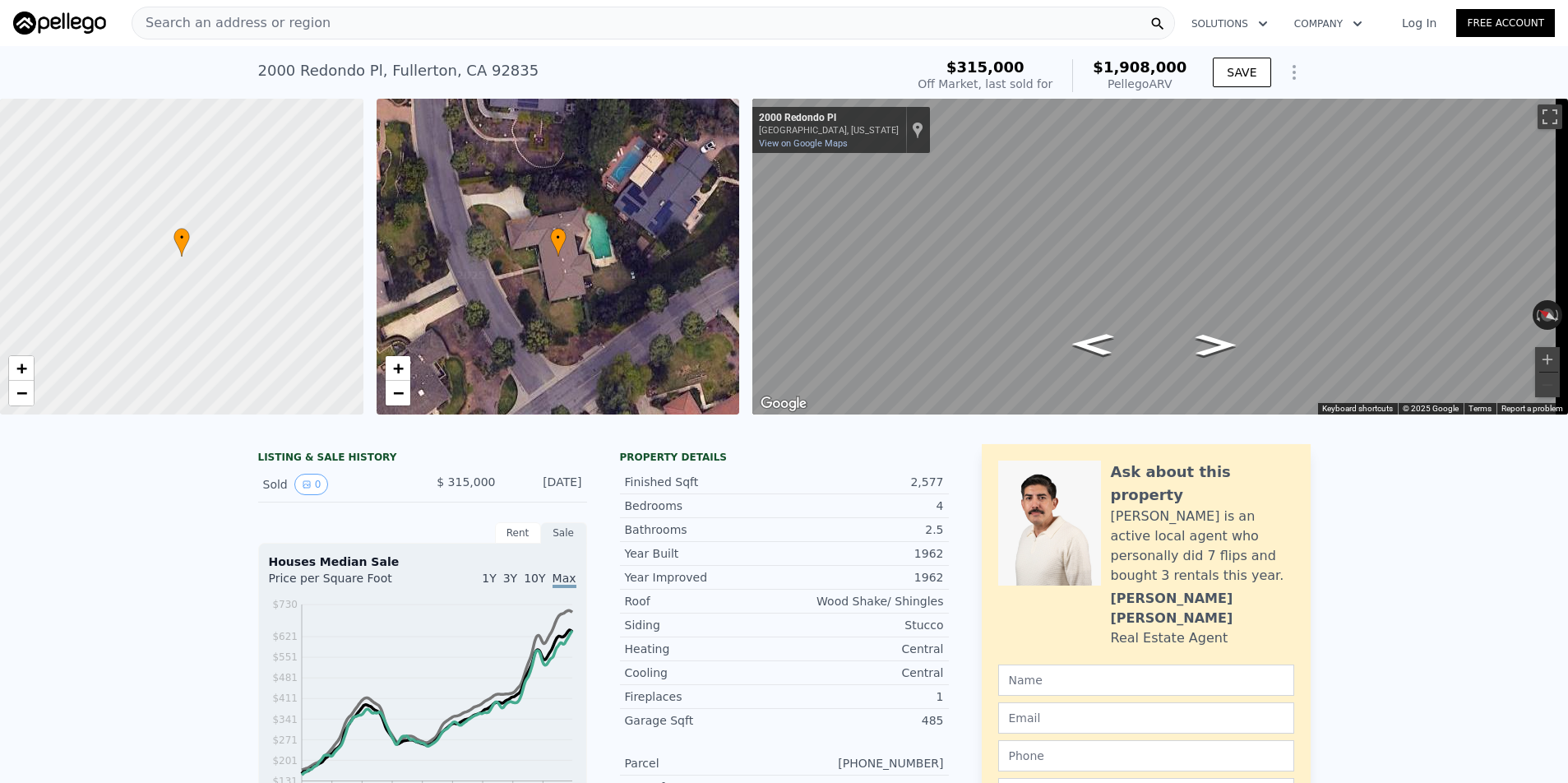
click at [829, 36] on div "Search an address or region" at bounding box center [653, 22] width 1043 height 33
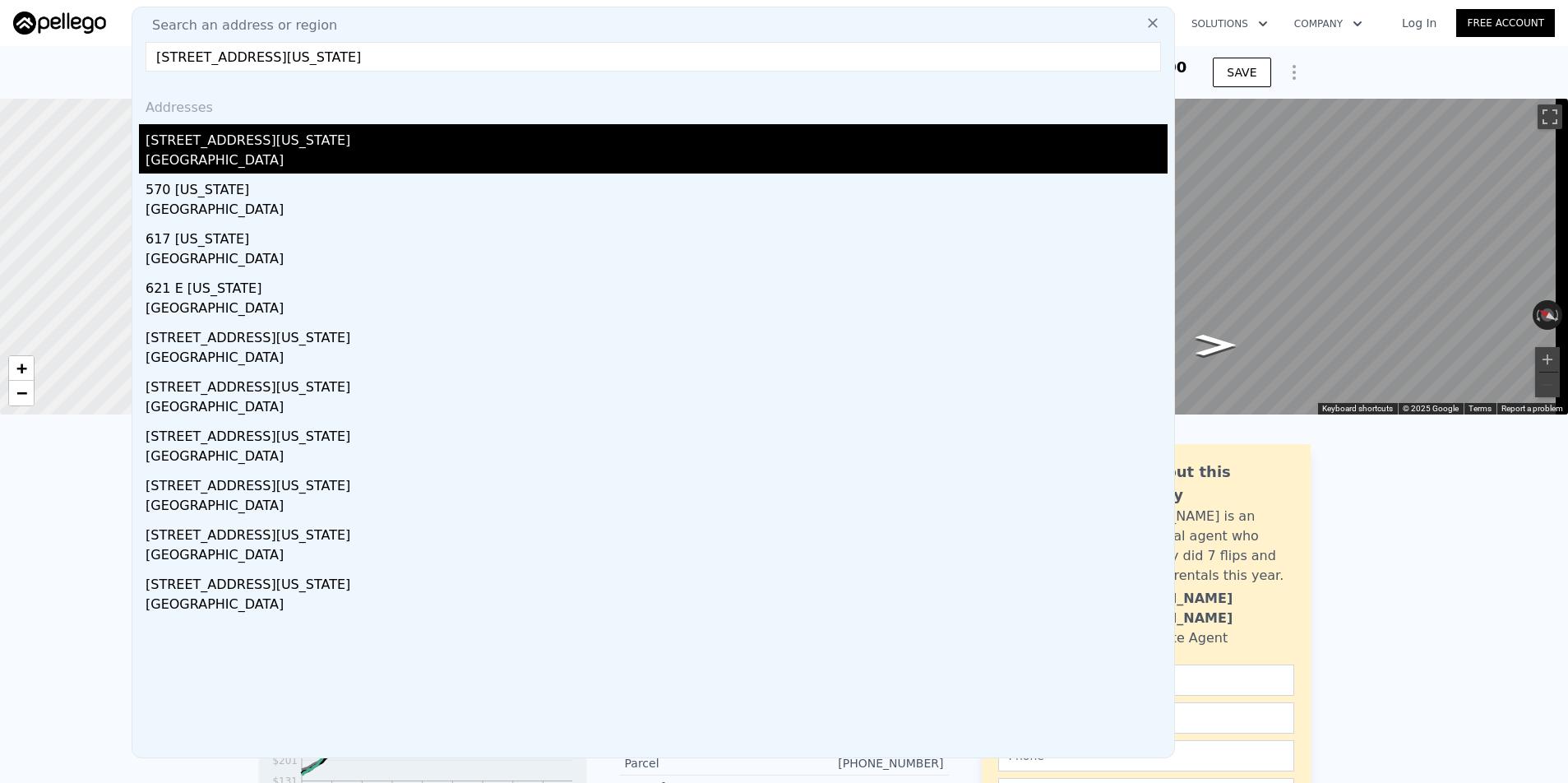
type input "[STREET_ADDRESS][US_STATE]"
click at [781, 159] on div "[GEOGRAPHIC_DATA]" at bounding box center [656, 162] width 1022 height 23
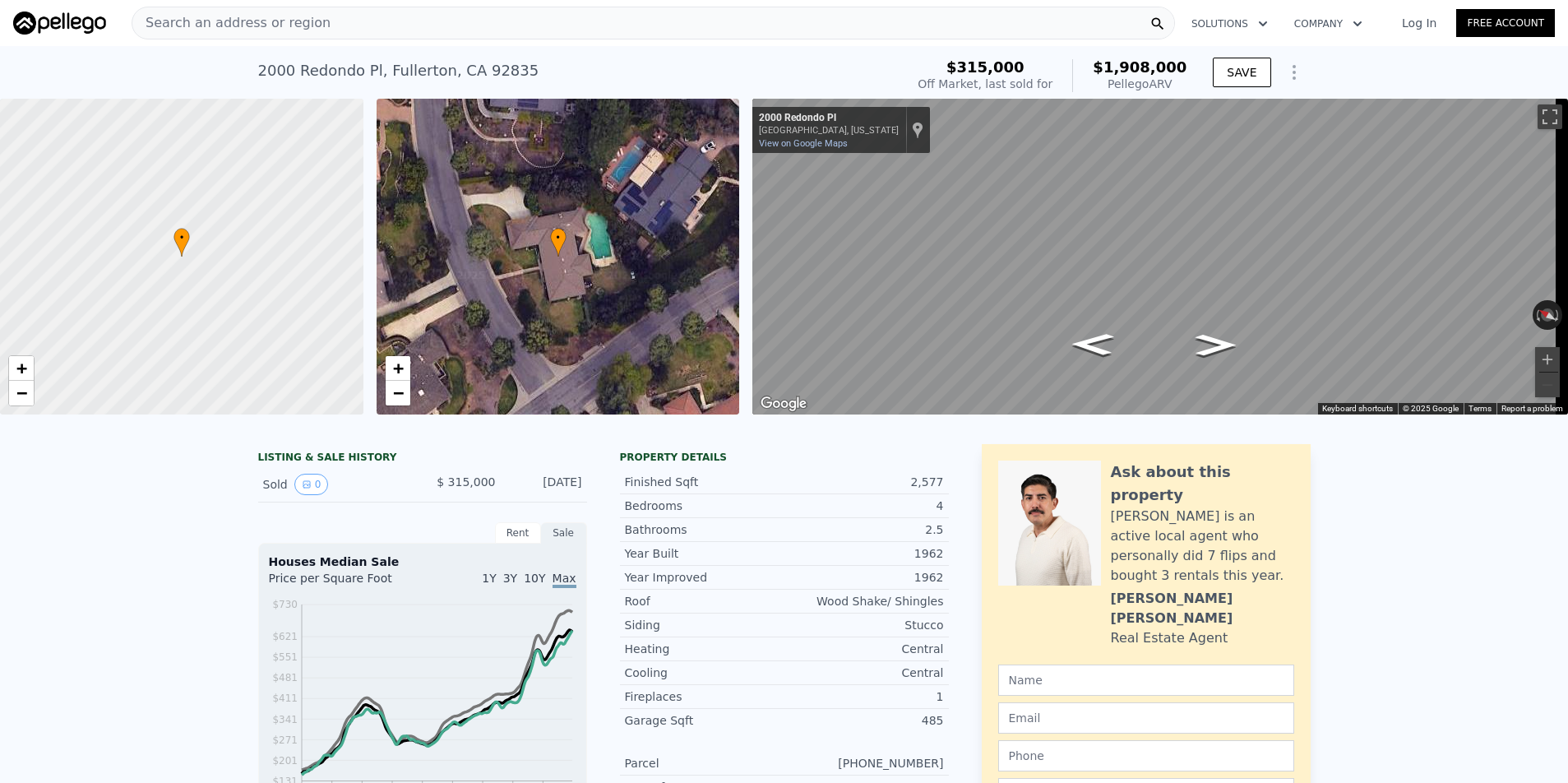
type input "6"
type input "3"
type input "1464"
type input "2227"
type input "5084"
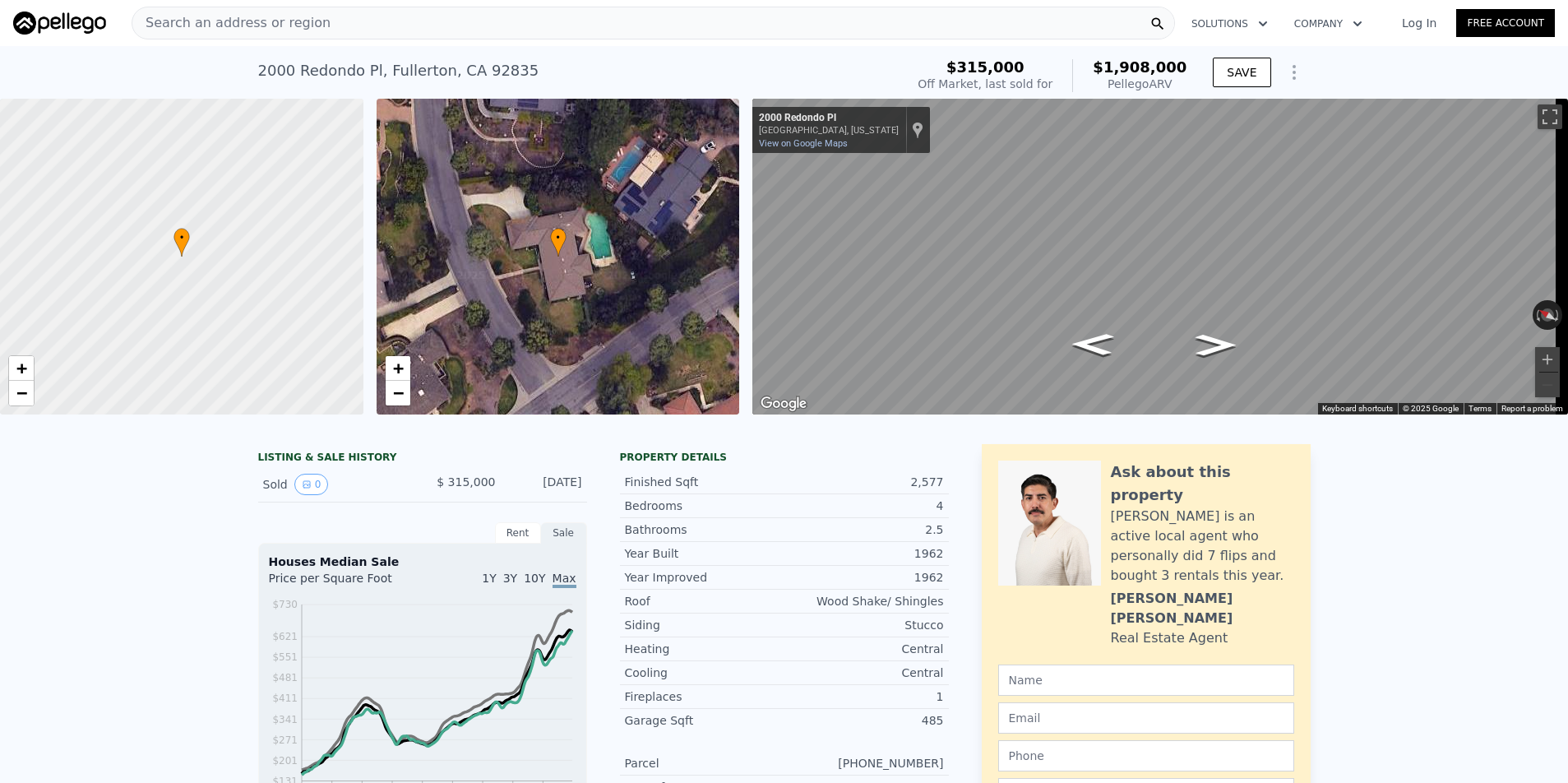
type input "7917"
type input "$ 1,050,000"
type input "7"
type input "$ 158,370"
